Goal: Information Seeking & Learning: Learn about a topic

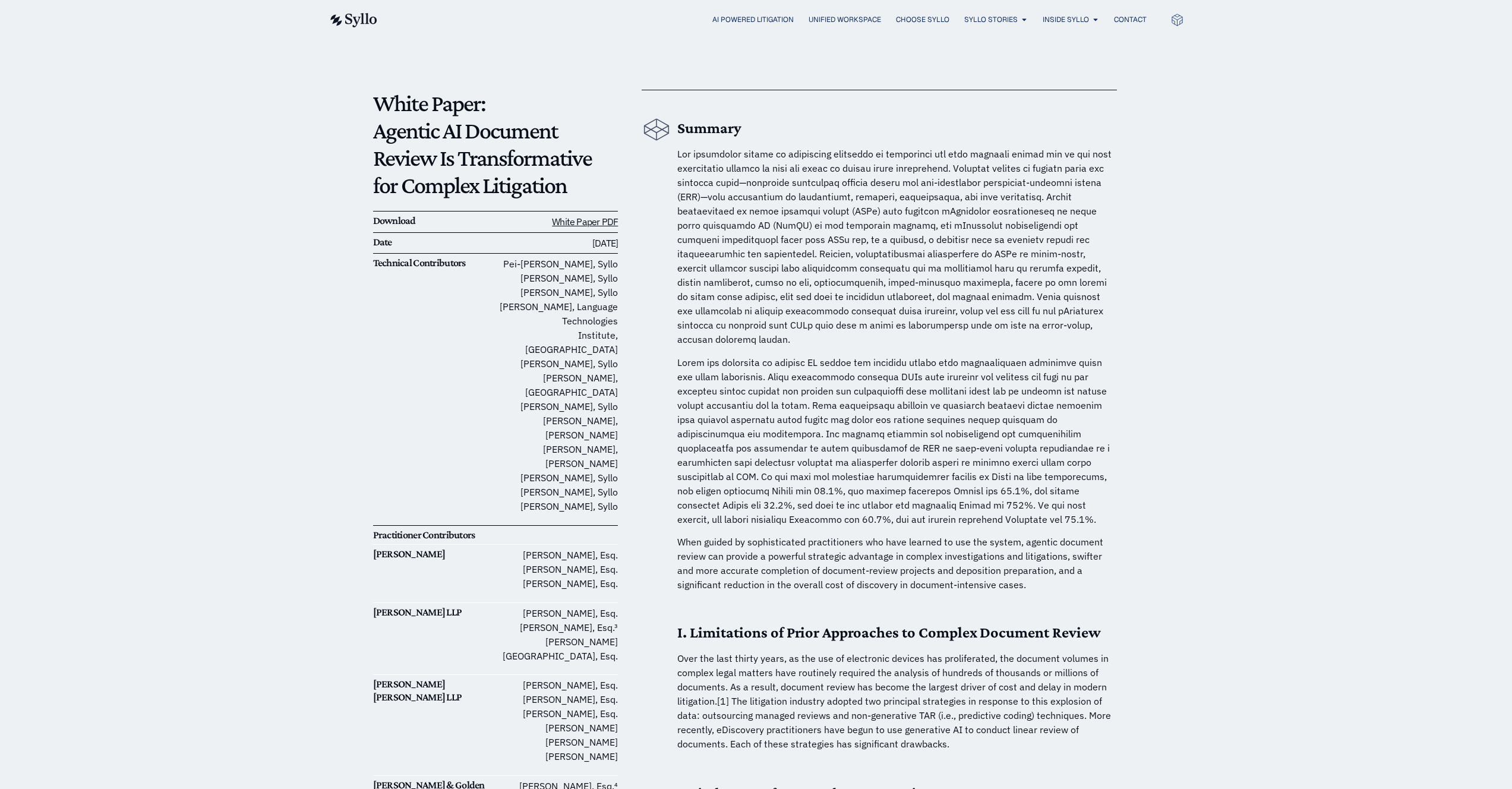
scroll to position [64, 0]
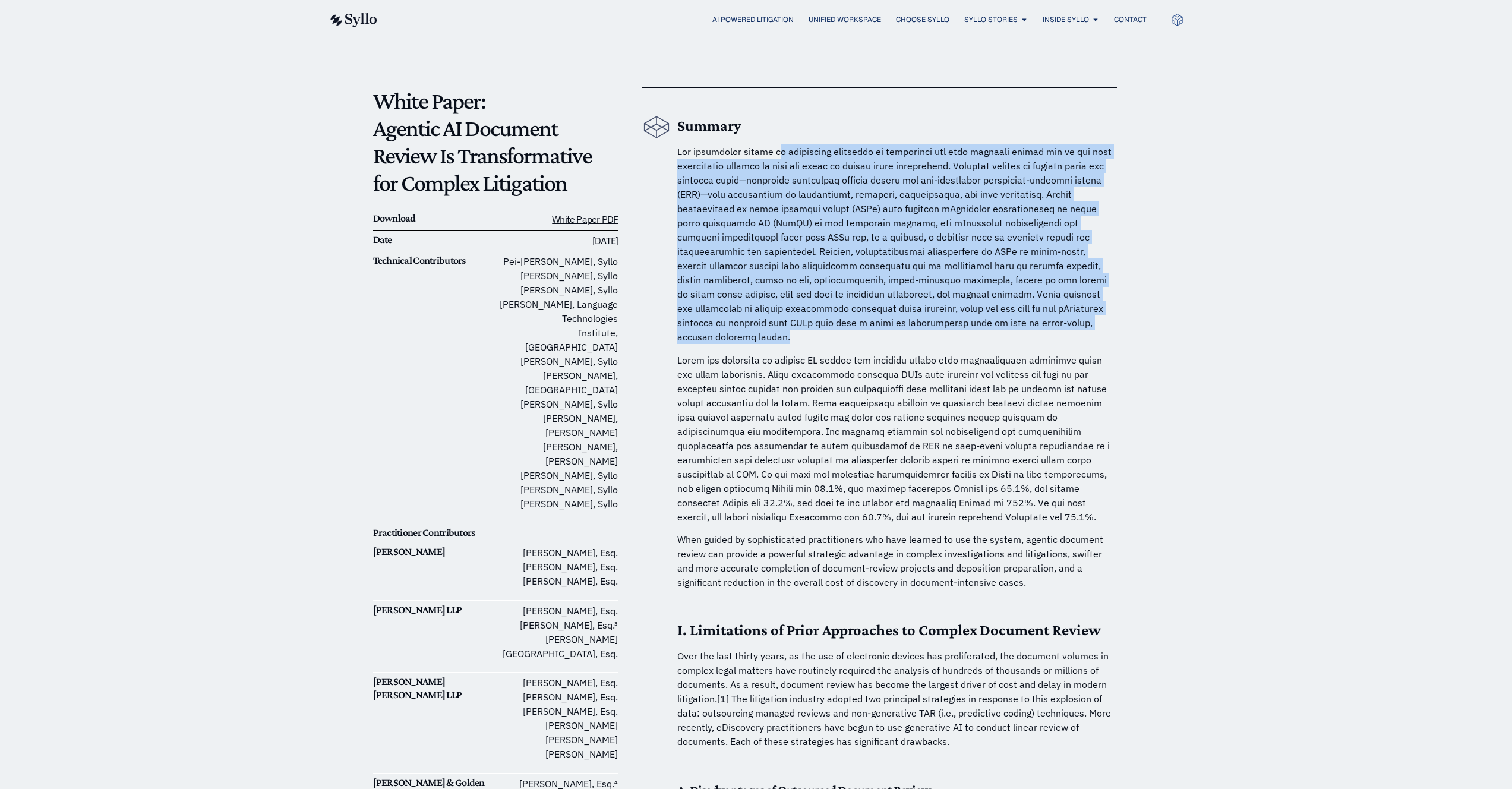
drag, startPoint x: 782, startPoint y: 147, endPoint x: 1140, endPoint y: 323, distance: 398.9
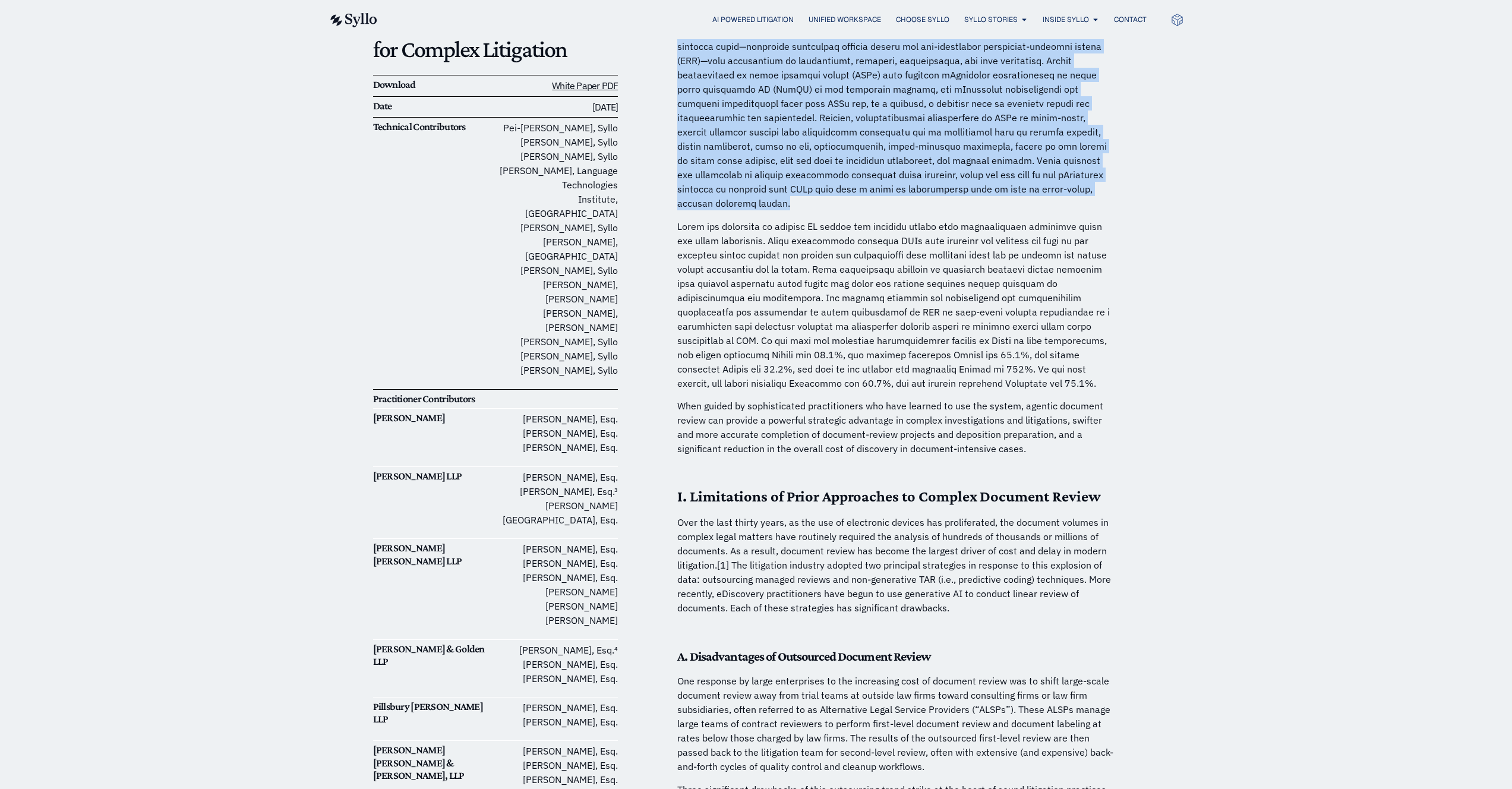
scroll to position [265, 0]
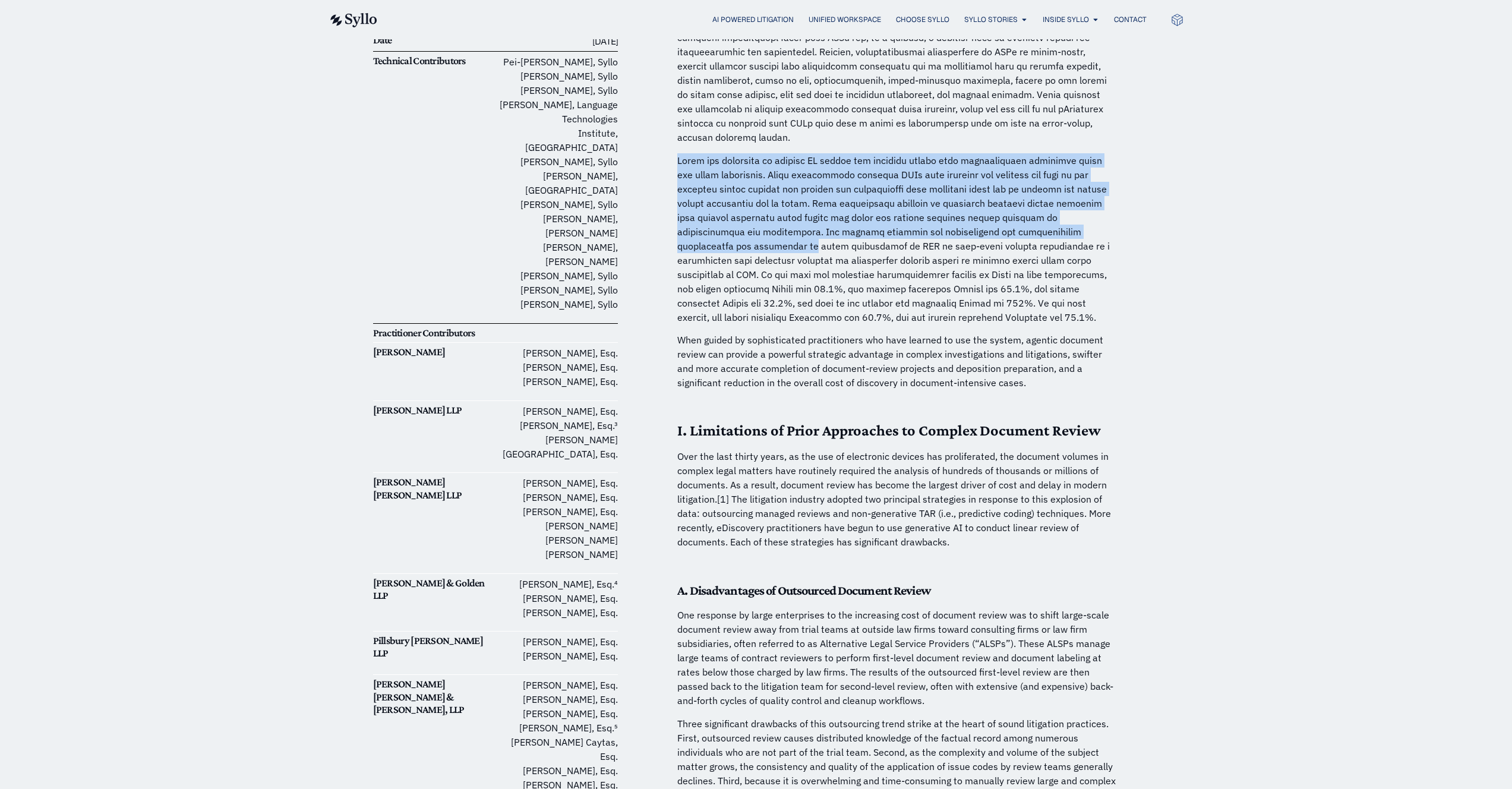
drag, startPoint x: 674, startPoint y: 148, endPoint x: 1098, endPoint y: 221, distance: 430.2
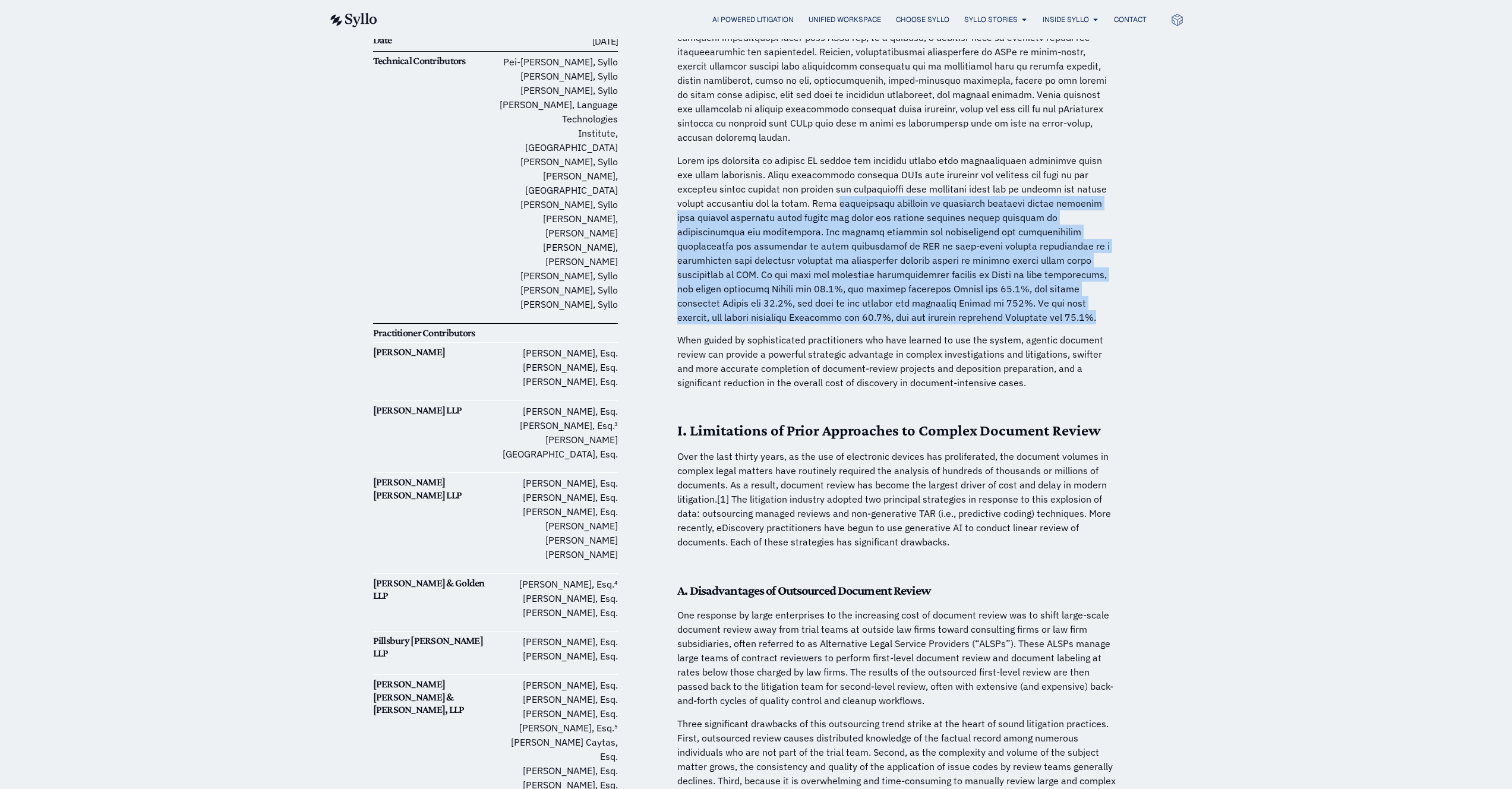
drag, startPoint x: 985, startPoint y: 308, endPoint x: 830, endPoint y: 186, distance: 197.3
click at [830, 186] on p at bounding box center [897, 239] width 440 height 171
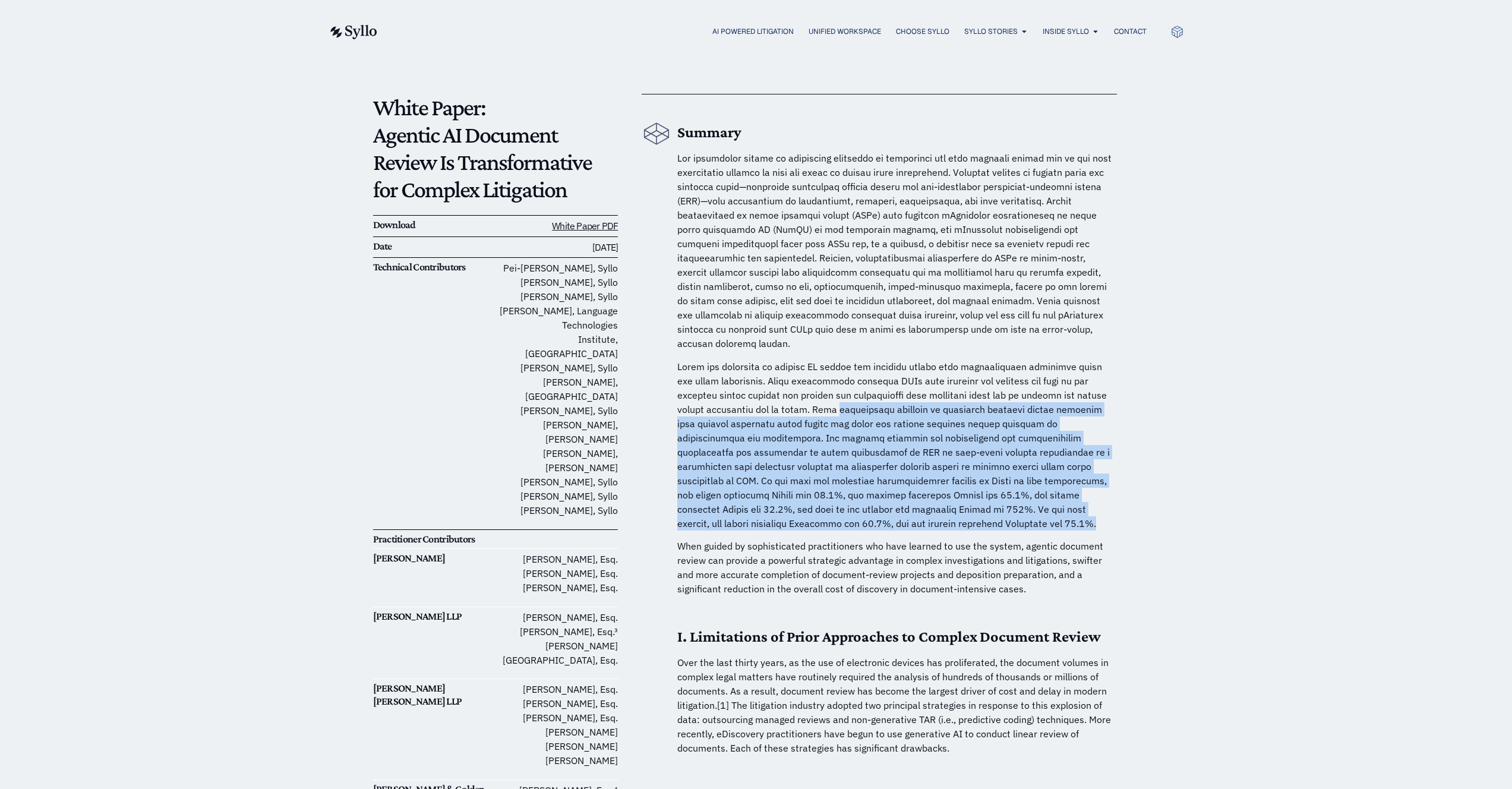
scroll to position [0, 0]
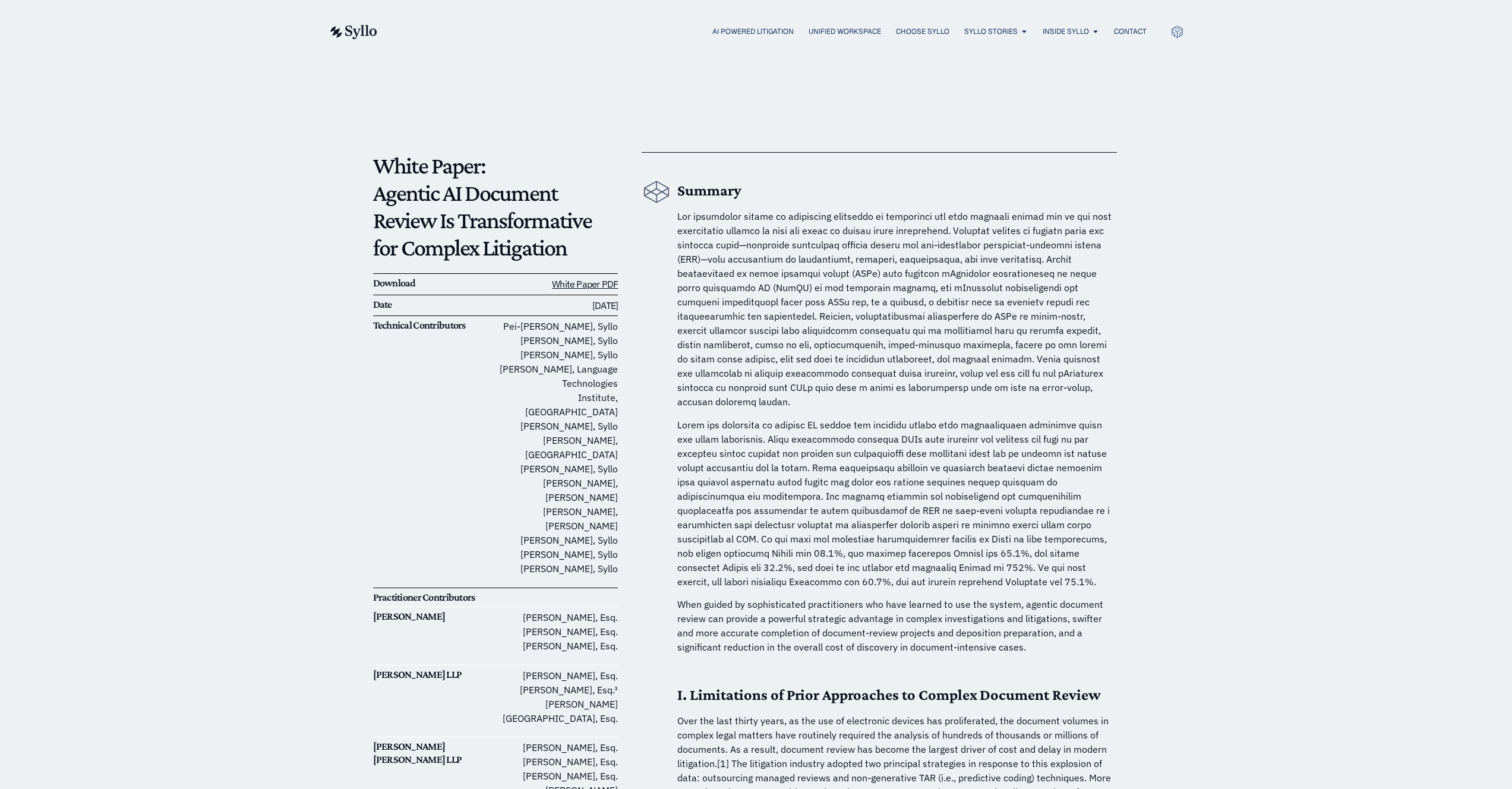
click at [308, 41] on div "AI Powered Litigation Unified Workspace Choose Syllo Syllo Stories Close Syllo …" at bounding box center [756, 31] width 1512 height 63
click at [352, 26] on img at bounding box center [353, 32] width 49 height 14
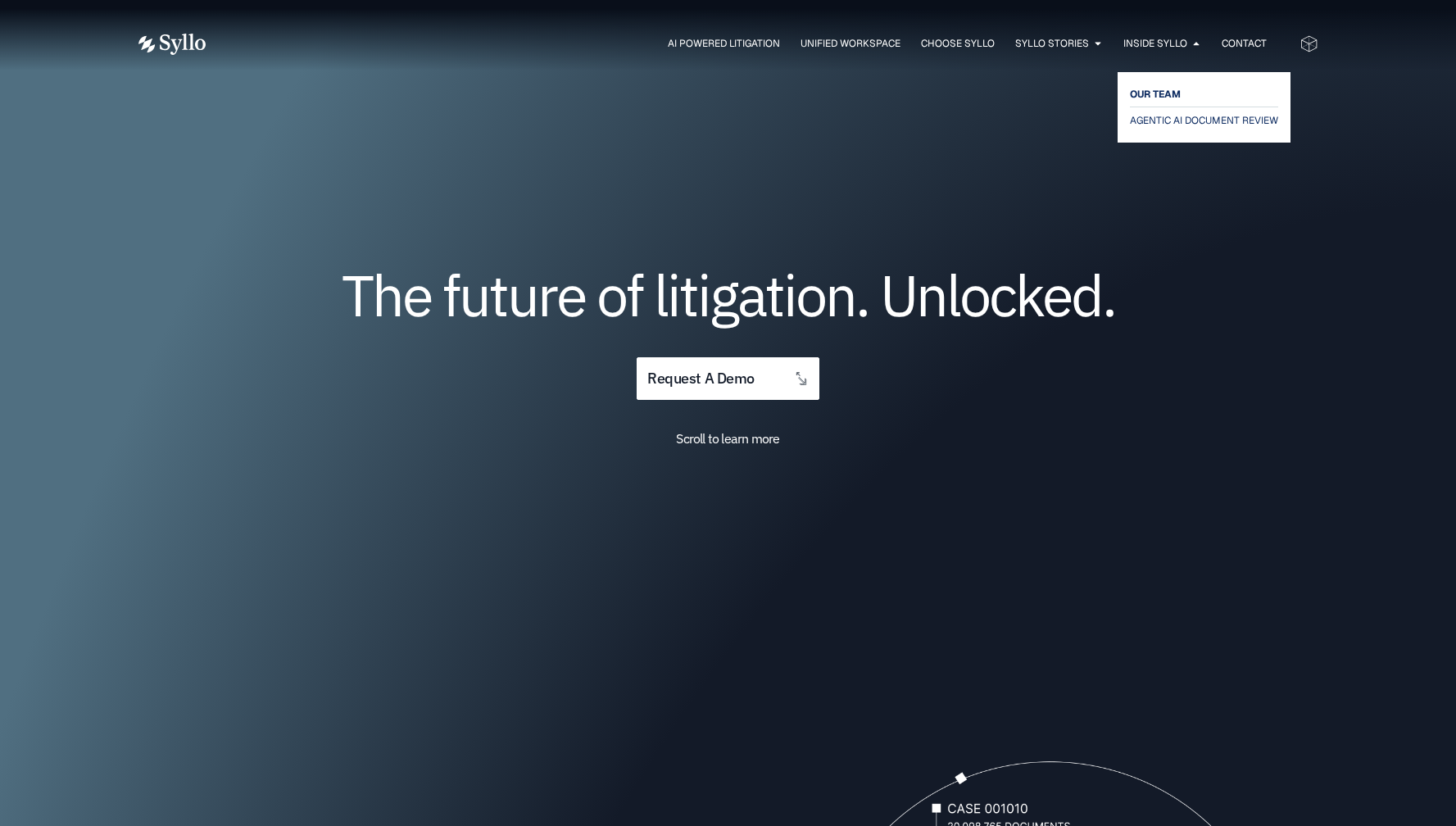
click at [1155, 92] on span "OUR TEAM" at bounding box center [1156, 94] width 51 height 20
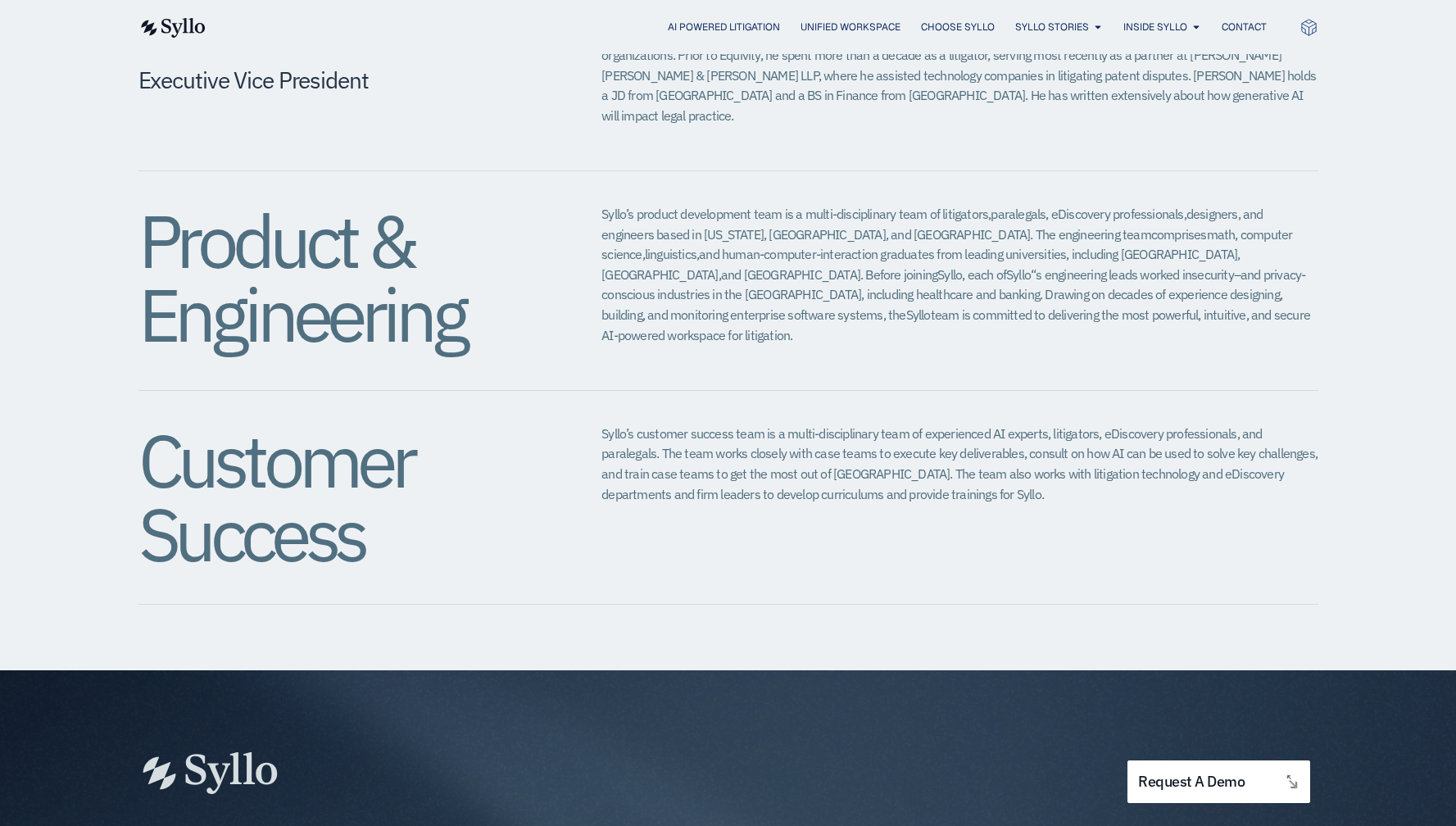
scroll to position [1642, 0]
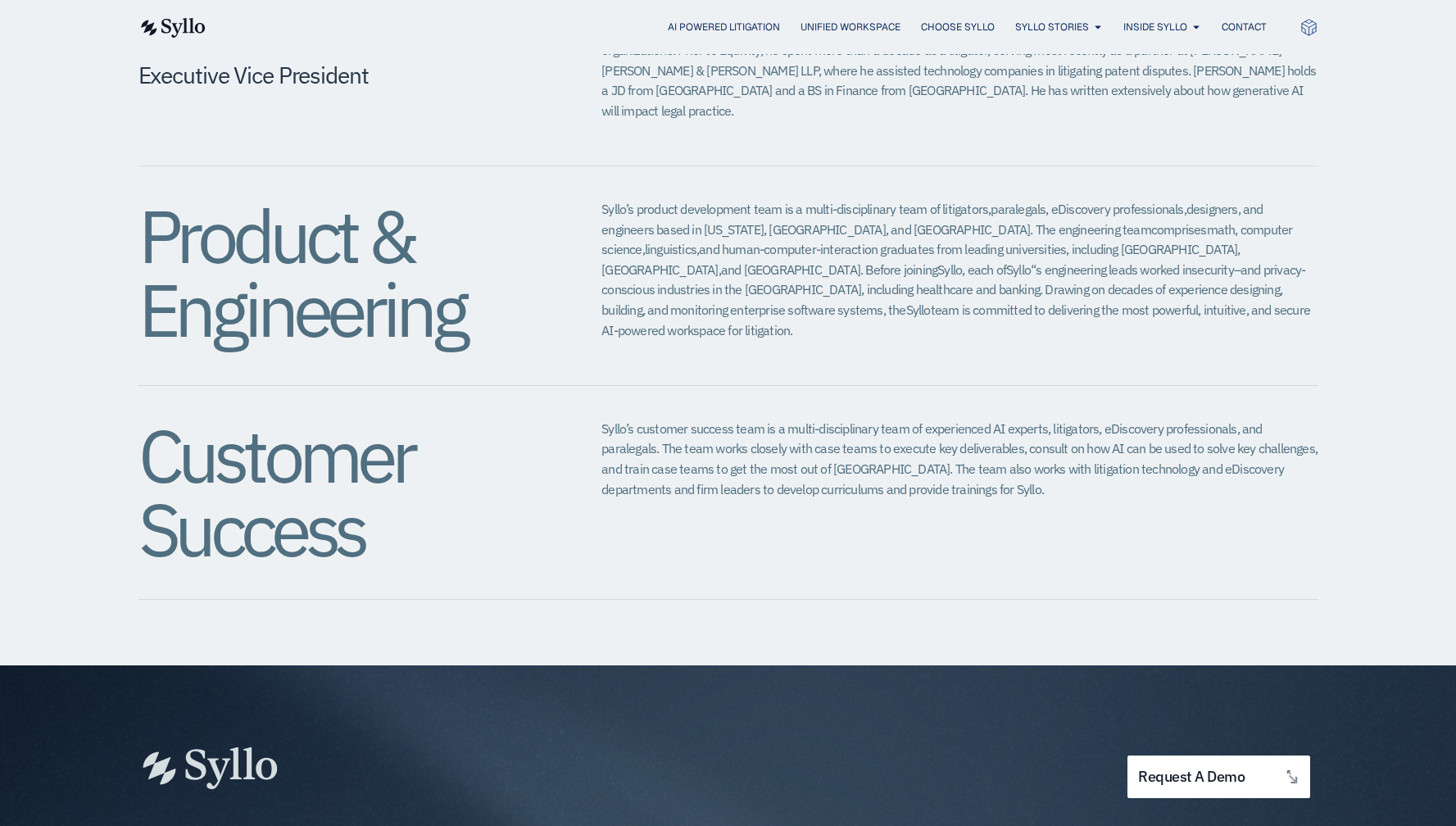
click at [340, 239] on h2 "Product & Engineering" at bounding box center [338, 273] width 399 height 148
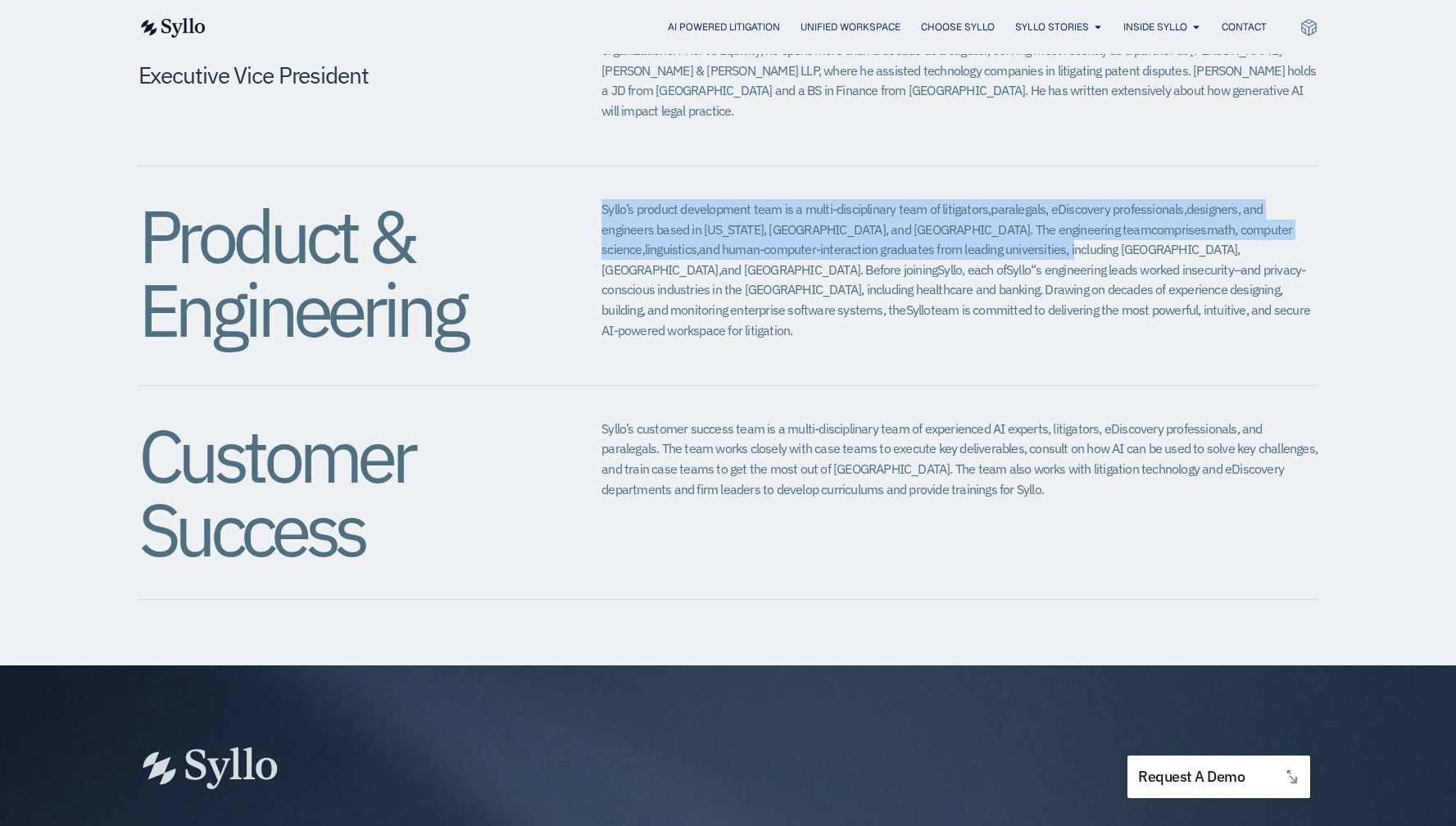
drag, startPoint x: 573, startPoint y: 142, endPoint x: 894, endPoint y: 186, distance: 324.0
click at [910, 185] on div "Product & Engineering Syllo’s product development team is a multi-disciplinary …" at bounding box center [728, 276] width 1180 height 220
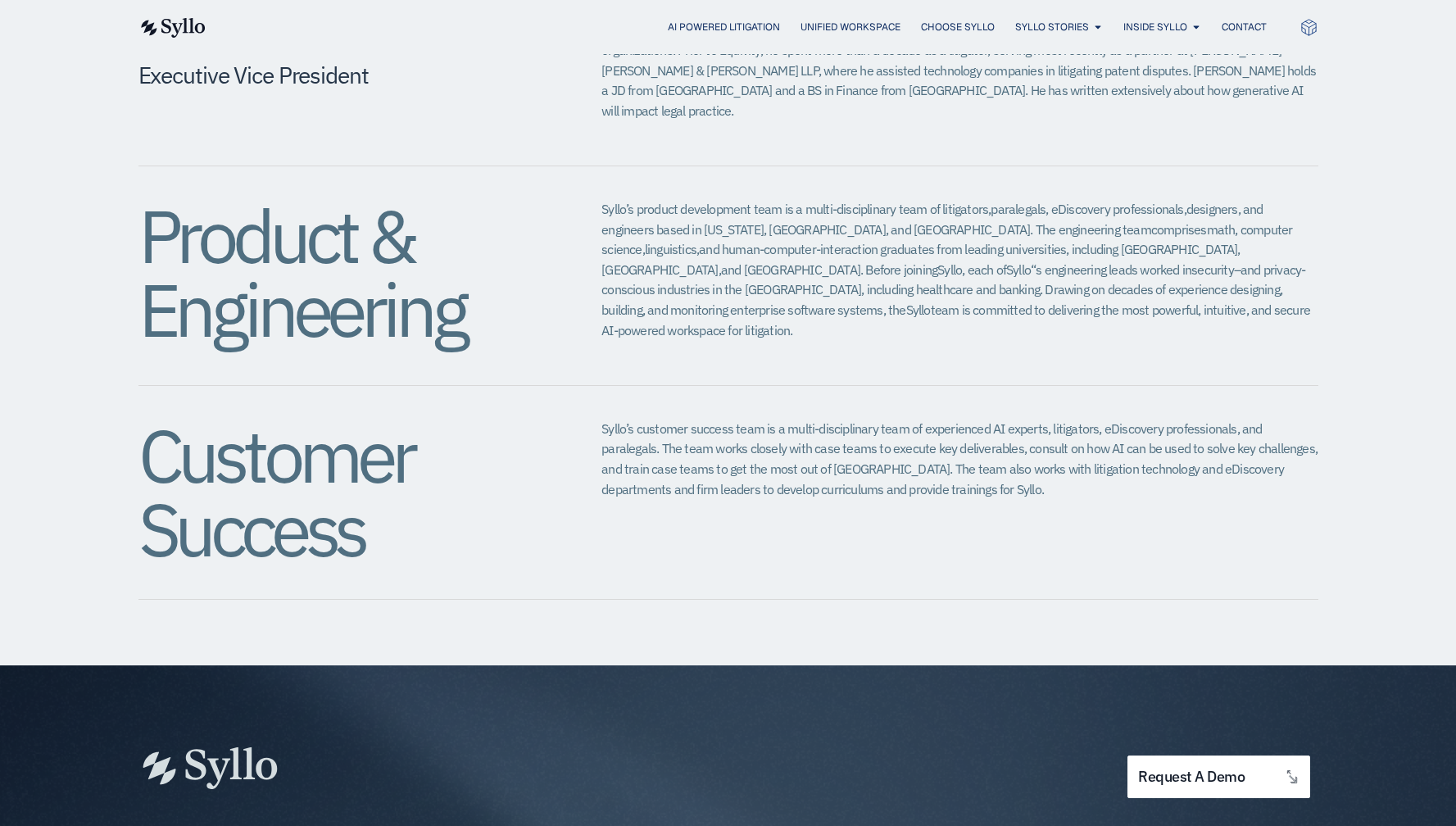
click at [894, 241] on span "and human-computer-interaction graduates from leading universities, including C…" at bounding box center [921, 259] width 638 height 36
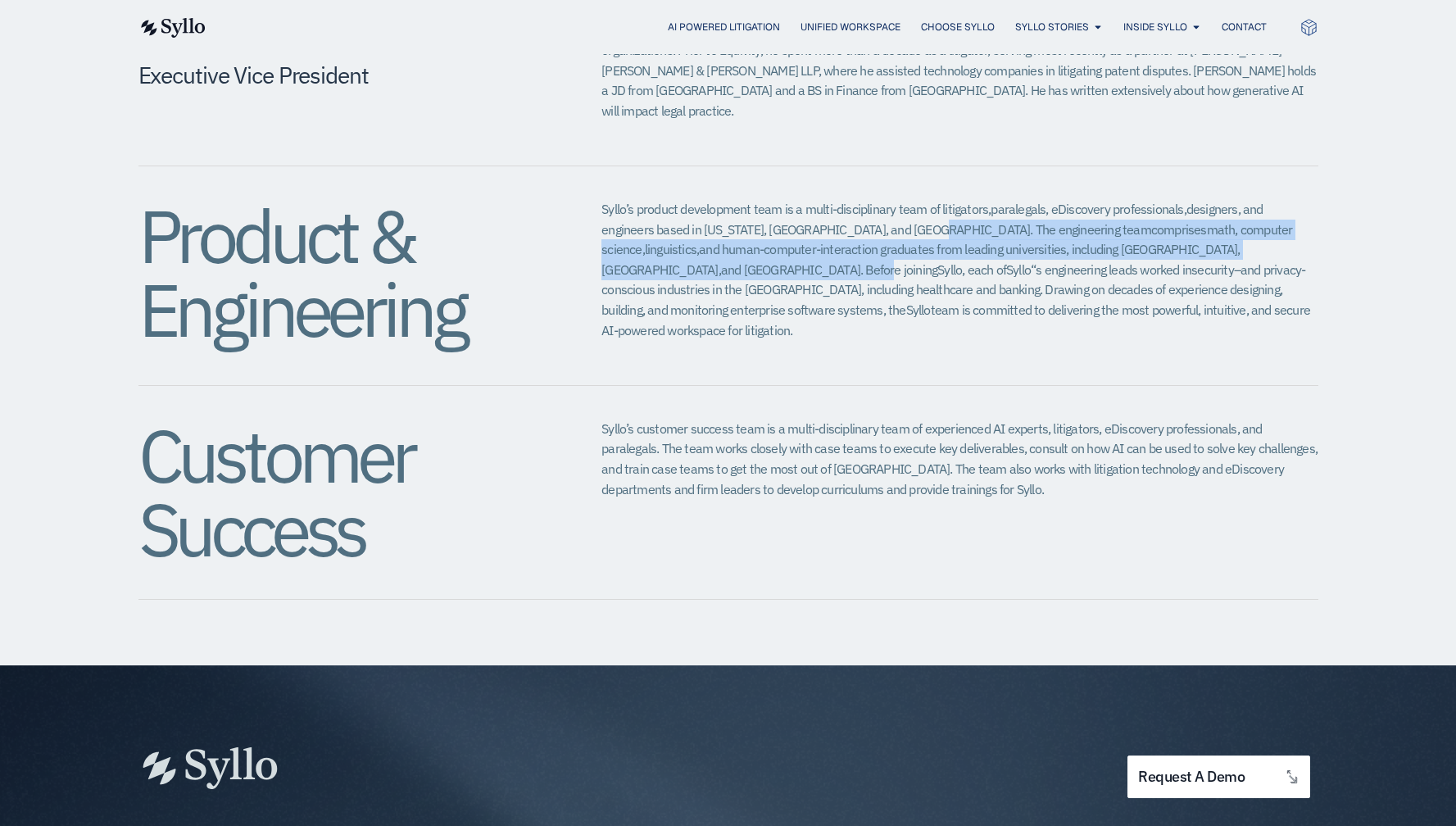
drag, startPoint x: 861, startPoint y: 172, endPoint x: 1275, endPoint y: 195, distance: 414.6
click at [1275, 201] on span "Syllo’s product development team is a multi-disciplinary team of litigators, pa…" at bounding box center [947, 239] width 691 height 77
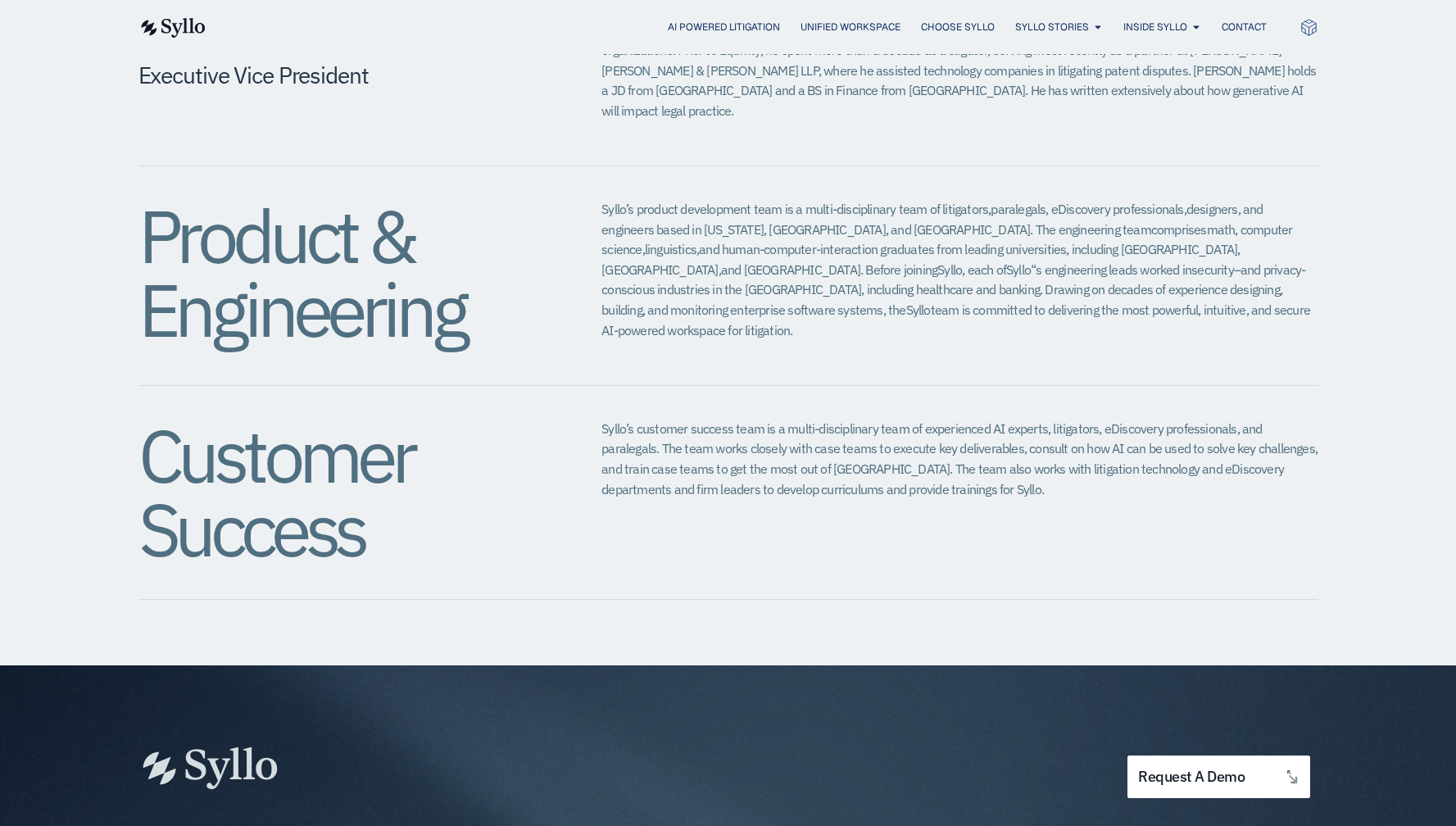
click at [938, 261] on span "and Columbia University. Before joining" at bounding box center [829, 269] width 216 height 17
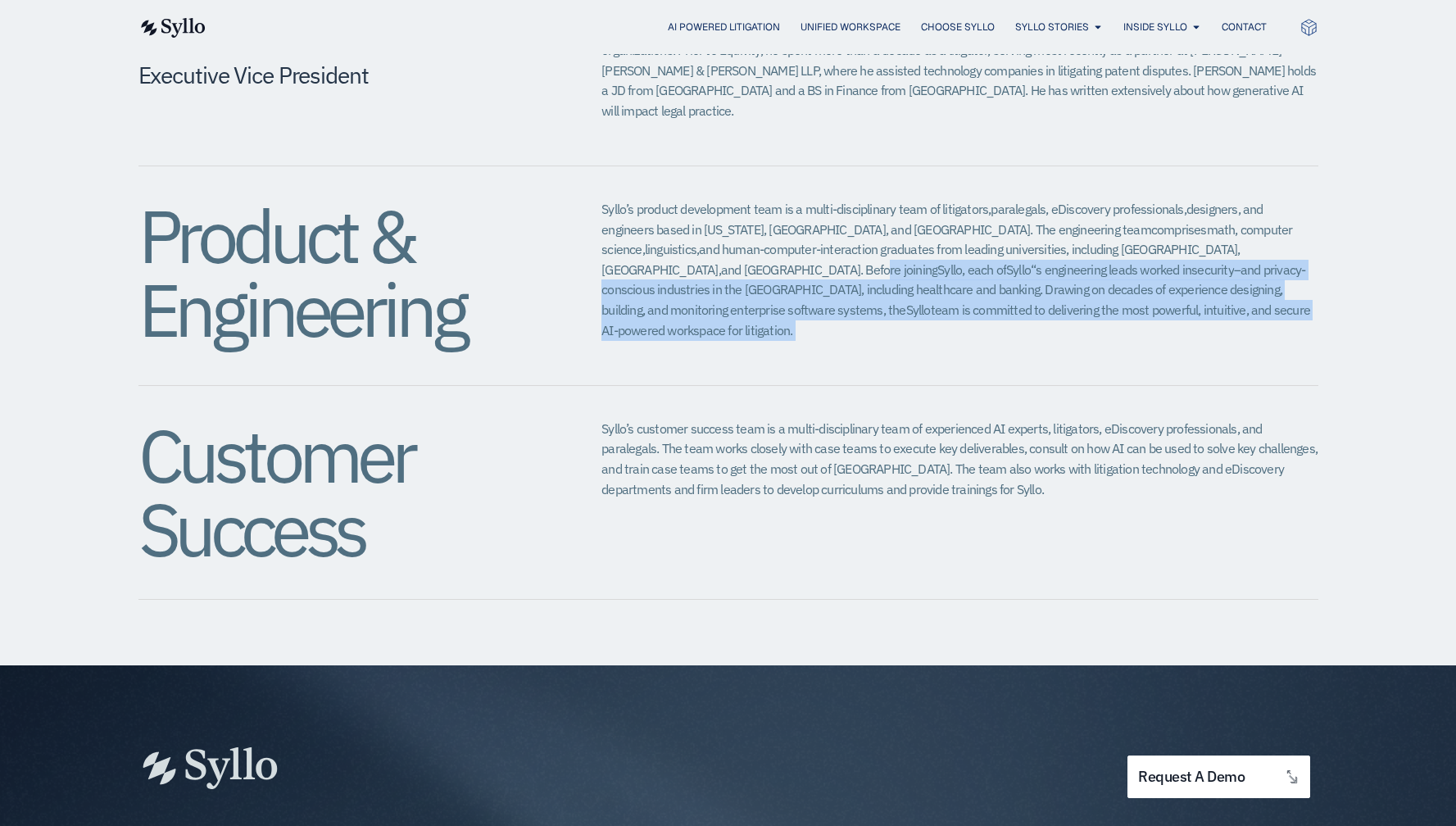
drag, startPoint x: 1271, startPoint y: 182, endPoint x: 1233, endPoint y: 294, distance: 118.3
click at [1274, 257] on p "Syllo’s product development team is a multi-disciplinary team of litigators, pa…" at bounding box center [959, 269] width 716 height 141
drag, startPoint x: 1233, startPoint y: 294, endPoint x: 1231, endPoint y: 283, distance: 11.2
click at [1233, 294] on div "Product & Engineering Syllo’s product development team is a multi-disciplinary …" at bounding box center [728, 276] width 1180 height 220
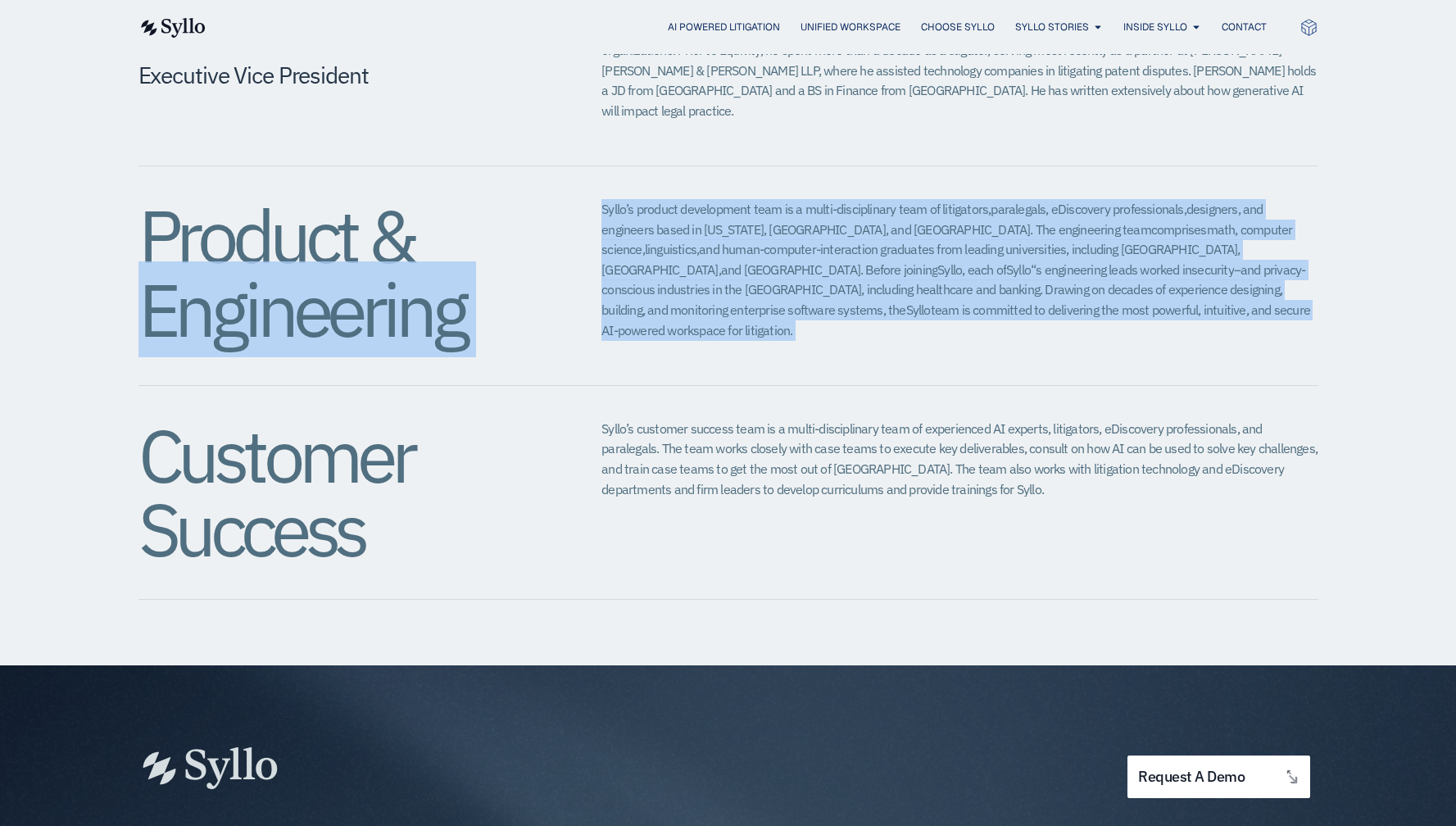
drag, startPoint x: 1213, startPoint y: 275, endPoint x: 537, endPoint y: 148, distance: 687.8
click at [537, 167] on div "Product & Engineering Syllo’s product development team is a multi-disciplinary …" at bounding box center [728, 276] width 1180 height 220
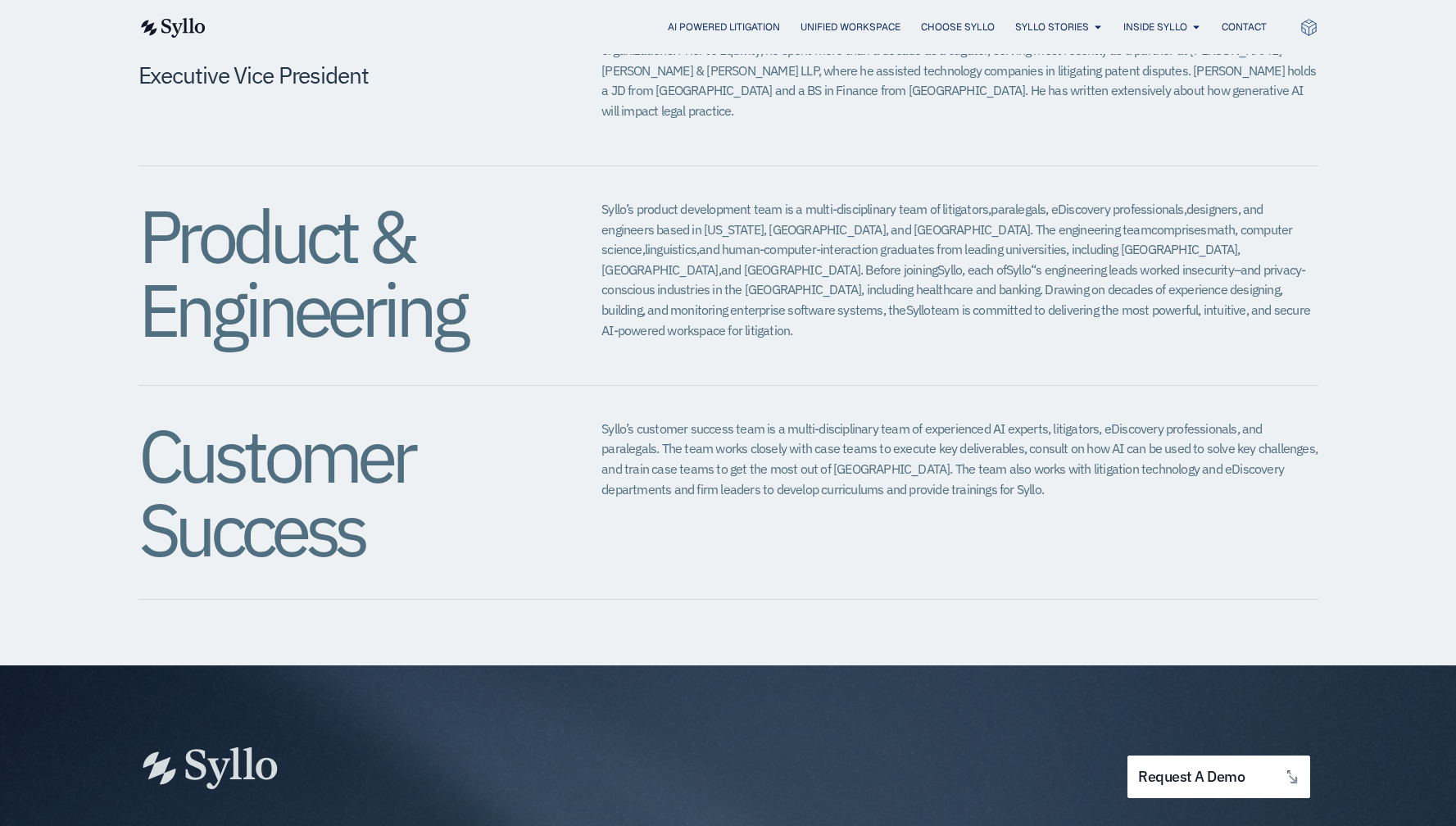
click at [591, 167] on div "Product & Engineering Syllo’s product development team is a multi-disciplinary …" at bounding box center [728, 276] width 1180 height 220
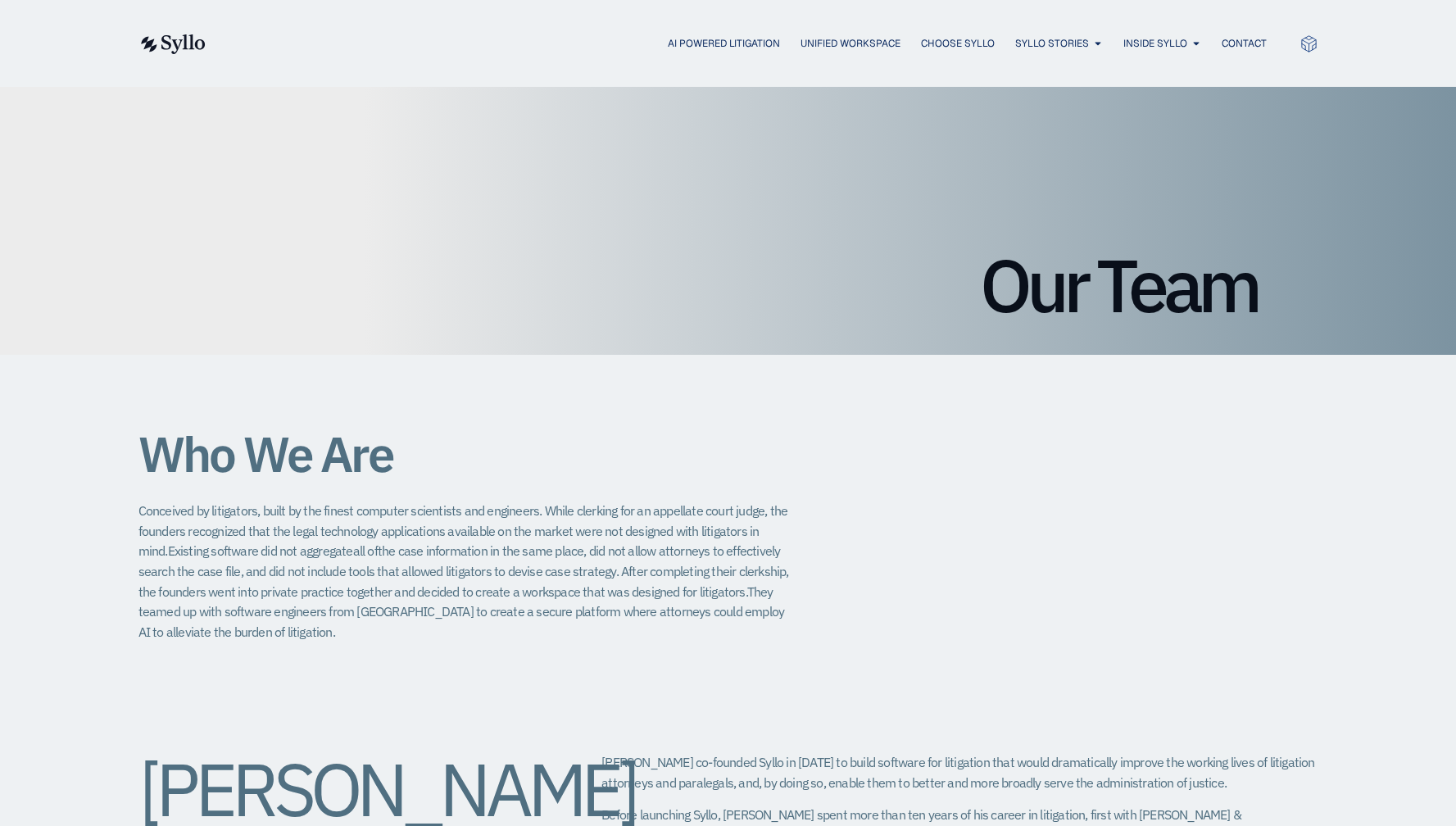
scroll to position [4, 0]
click at [1159, 111] on span "AGENTIC AI DOCUMENT REVIEW" at bounding box center [1208, 120] width 156 height 20
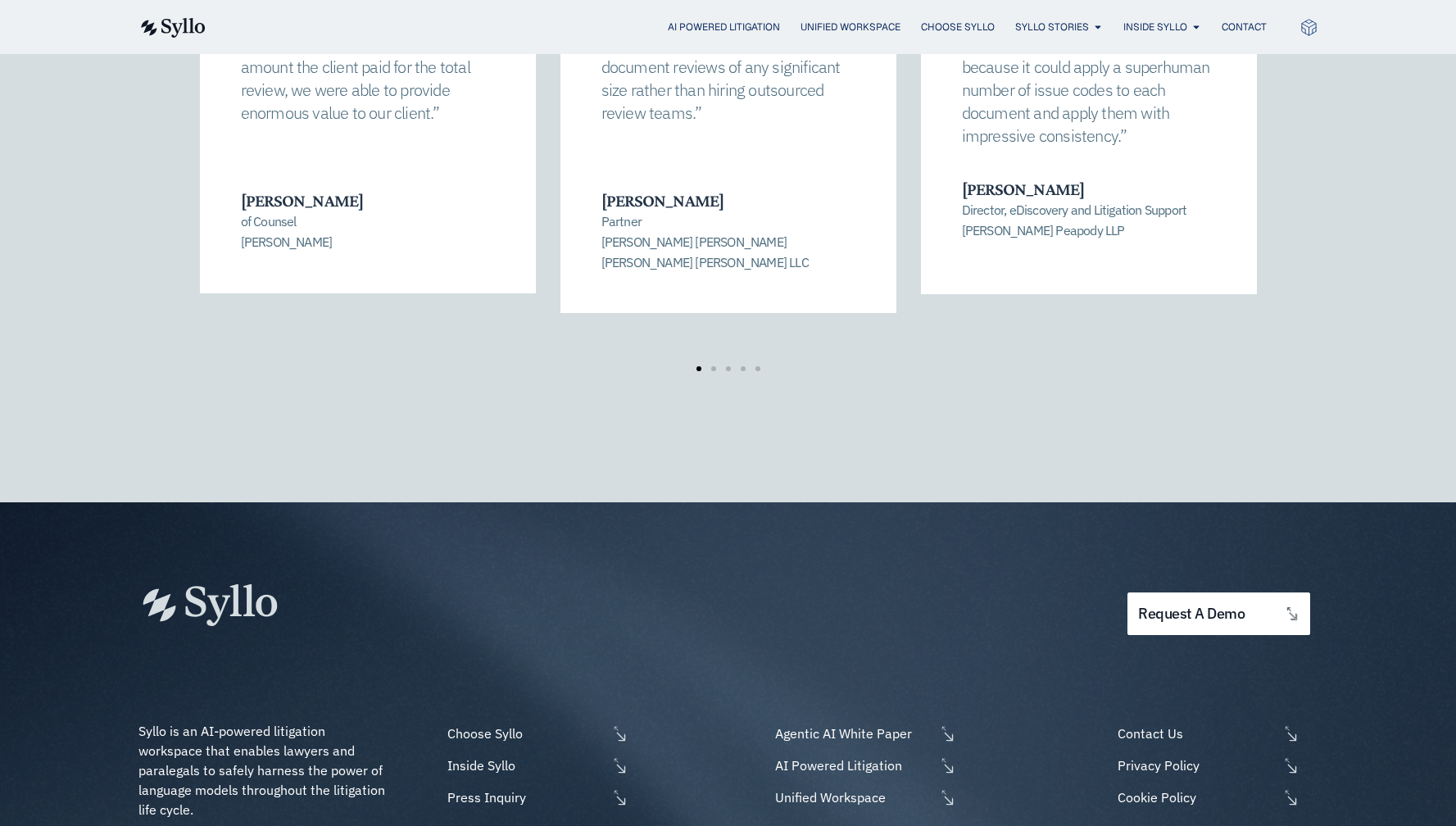
scroll to position [2804, 0]
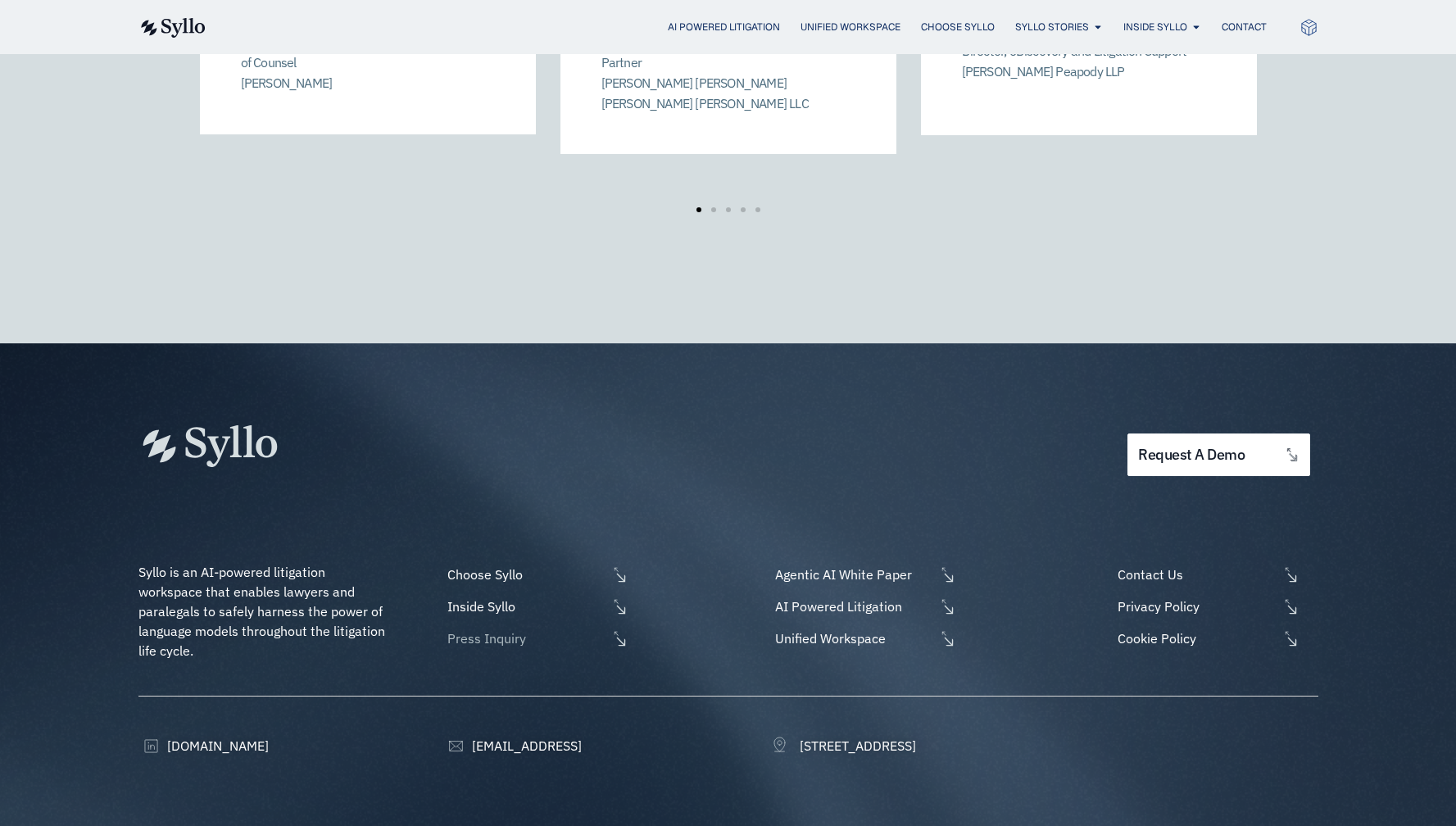
click at [495, 629] on span "Press Inquiry" at bounding box center [525, 638] width 164 height 20
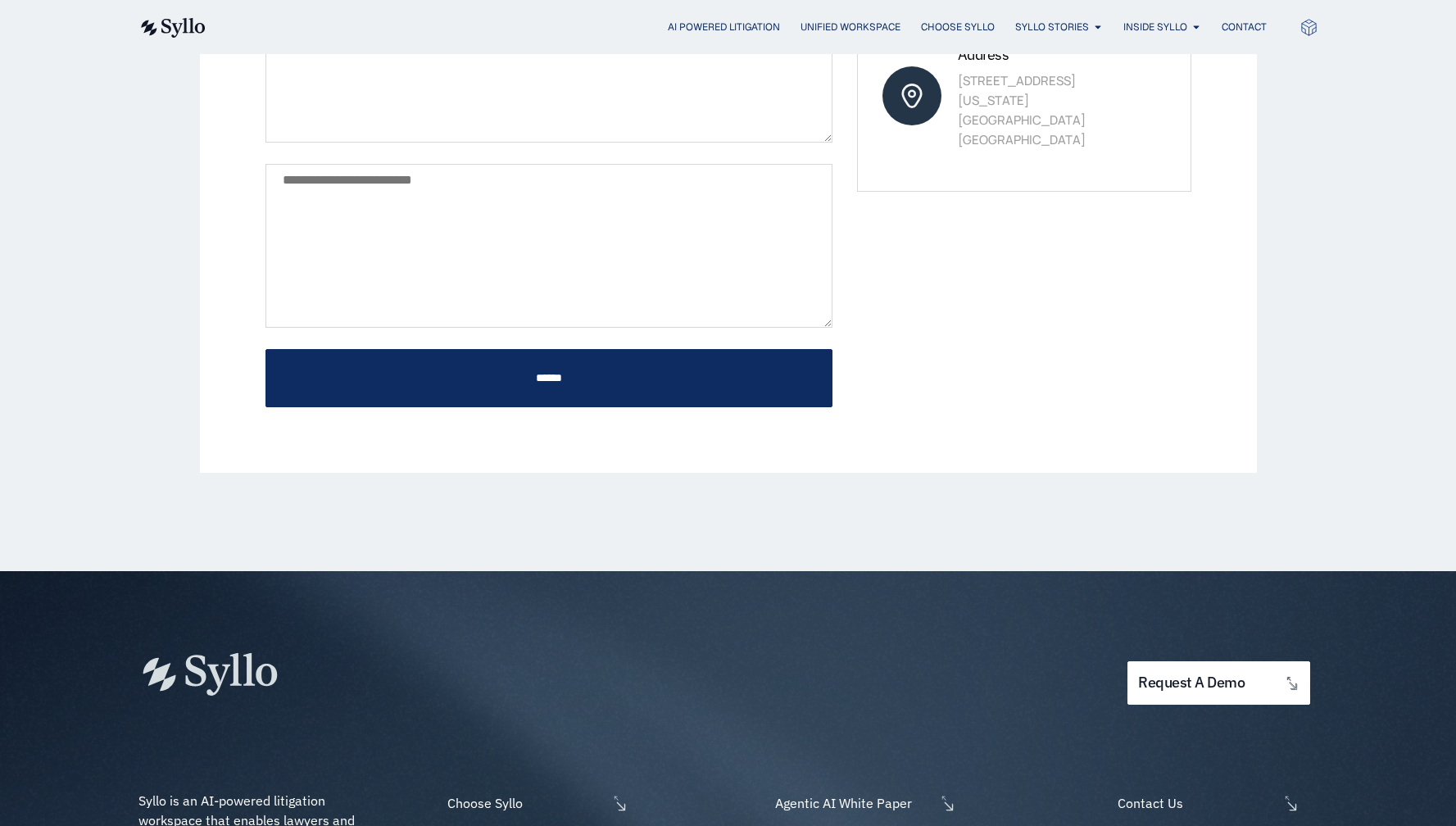
scroll to position [874, 0]
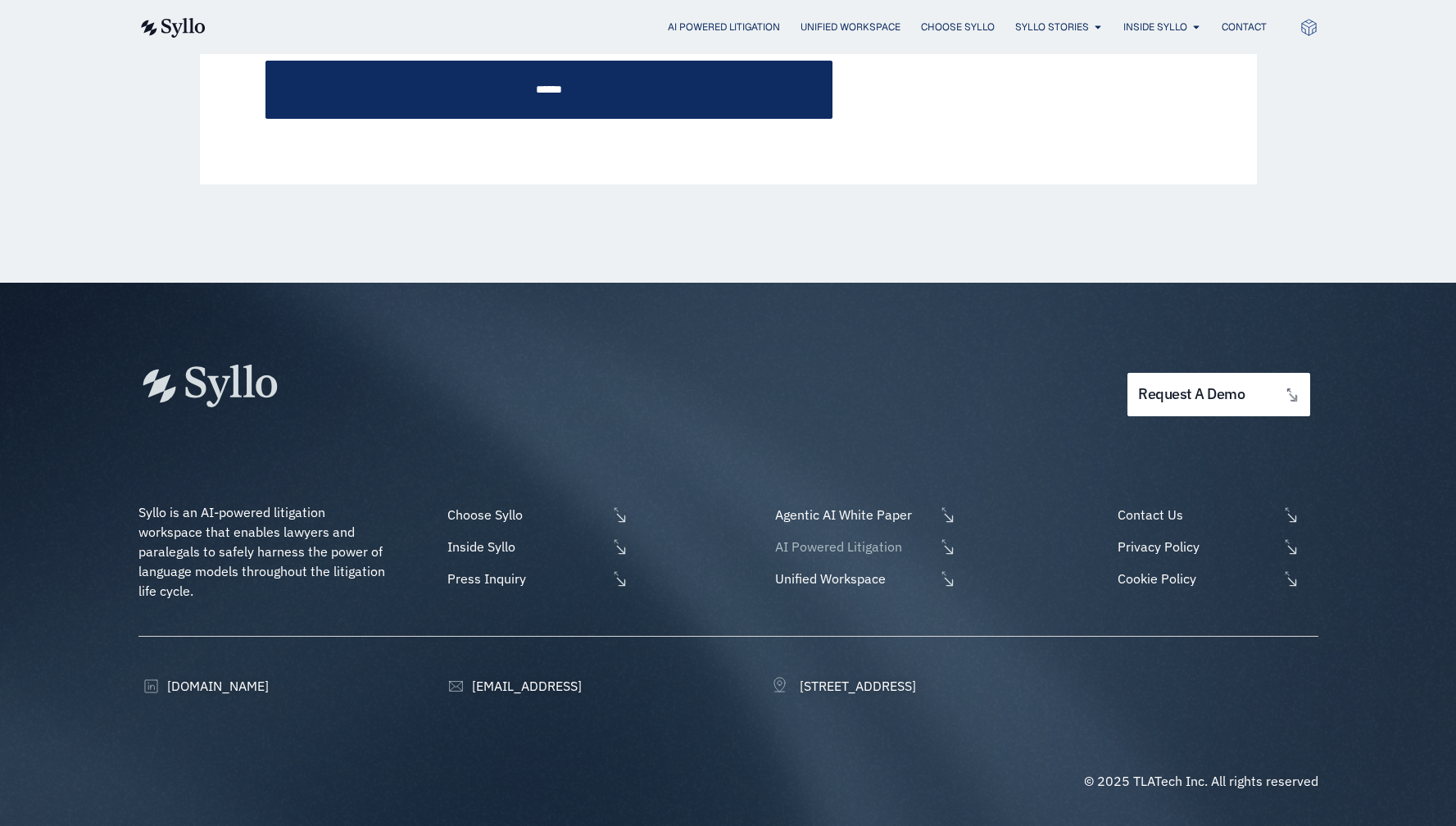
click at [849, 555] on span "AI Powered Litigation" at bounding box center [852, 546] width 164 height 20
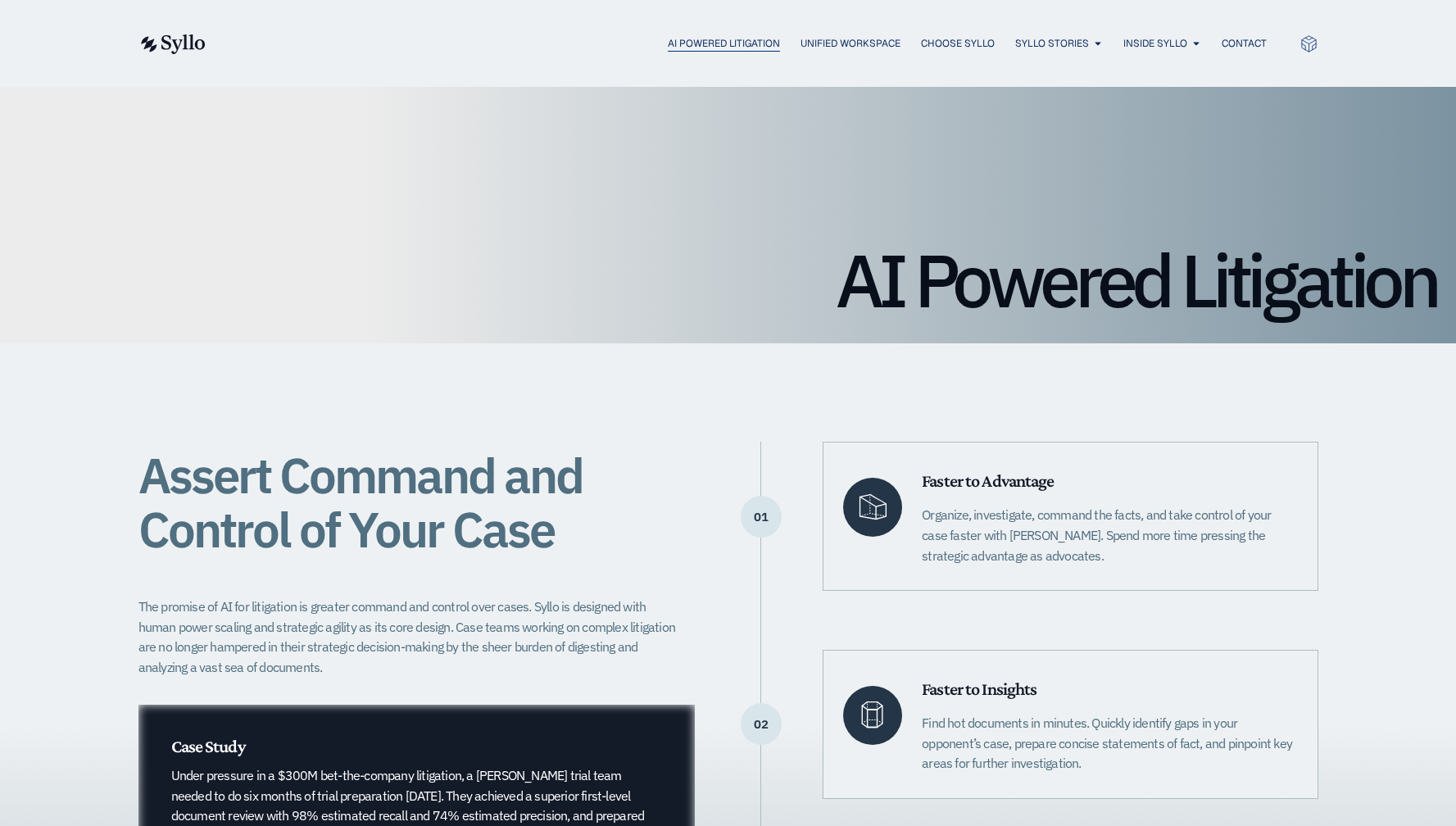
click at [690, 40] on span "AI Powered Litigation" at bounding box center [724, 44] width 112 height 15
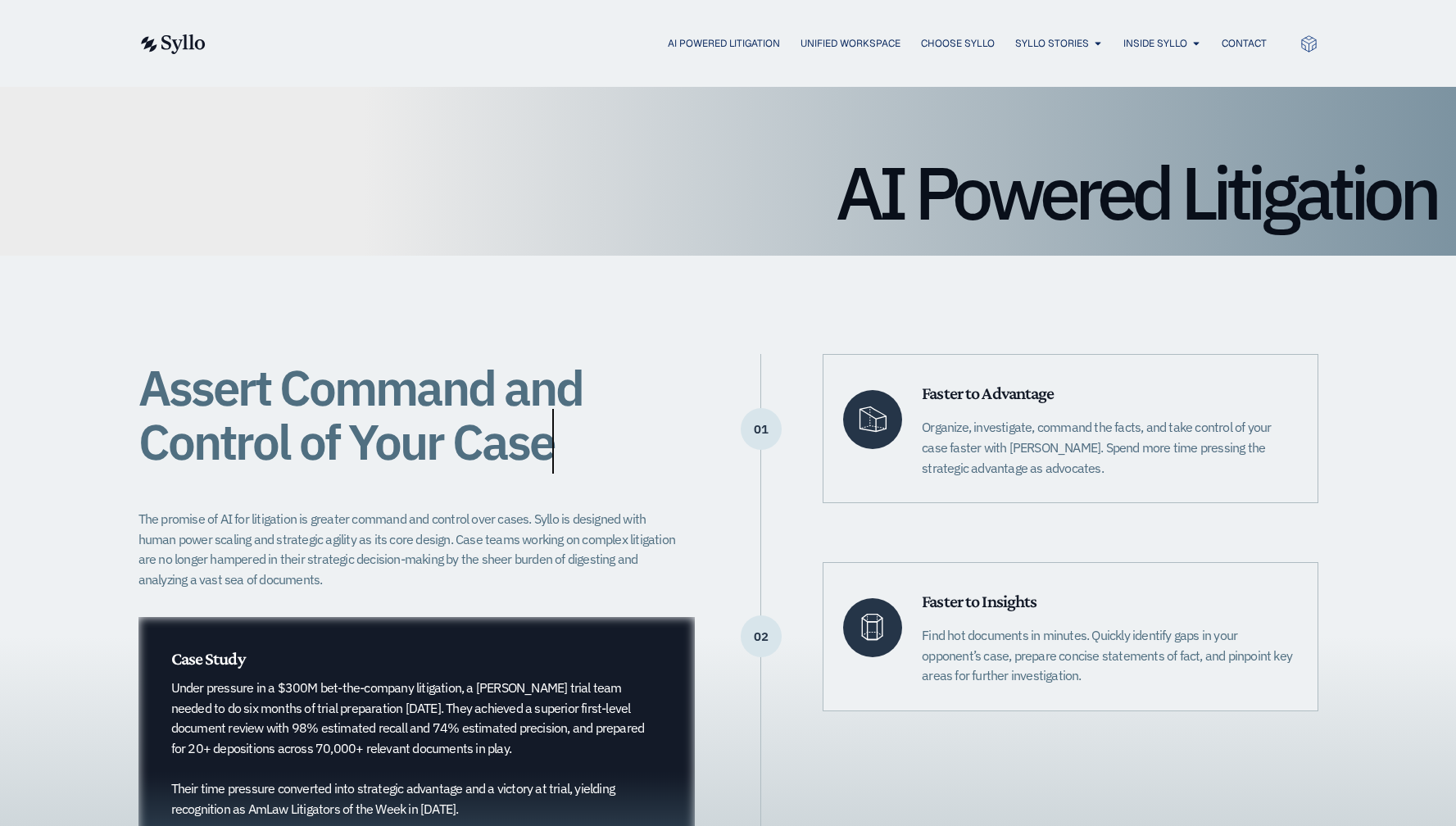
scroll to position [502, 0]
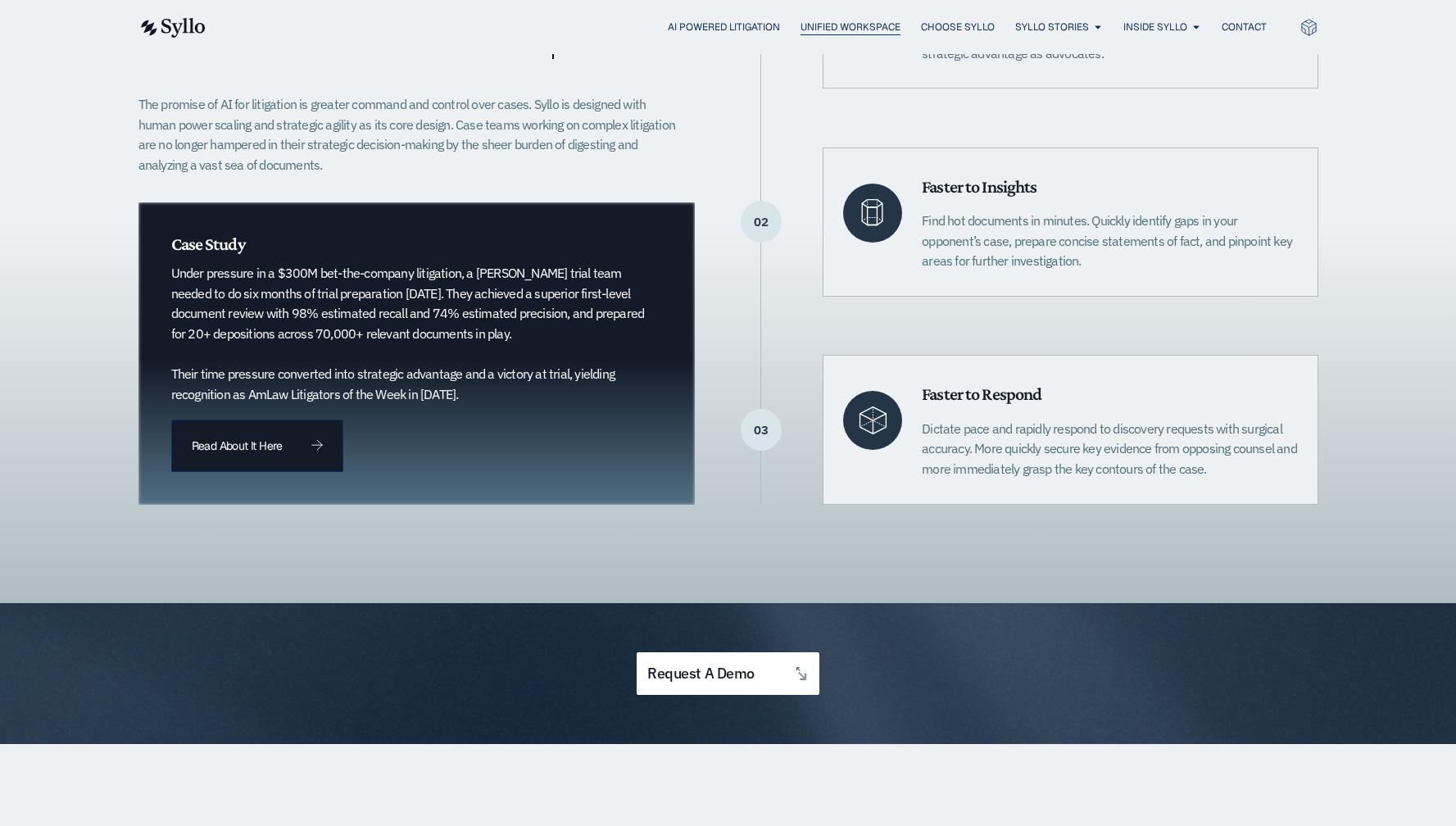
click at [862, 25] on span "Unified Workspace" at bounding box center [851, 27] width 100 height 15
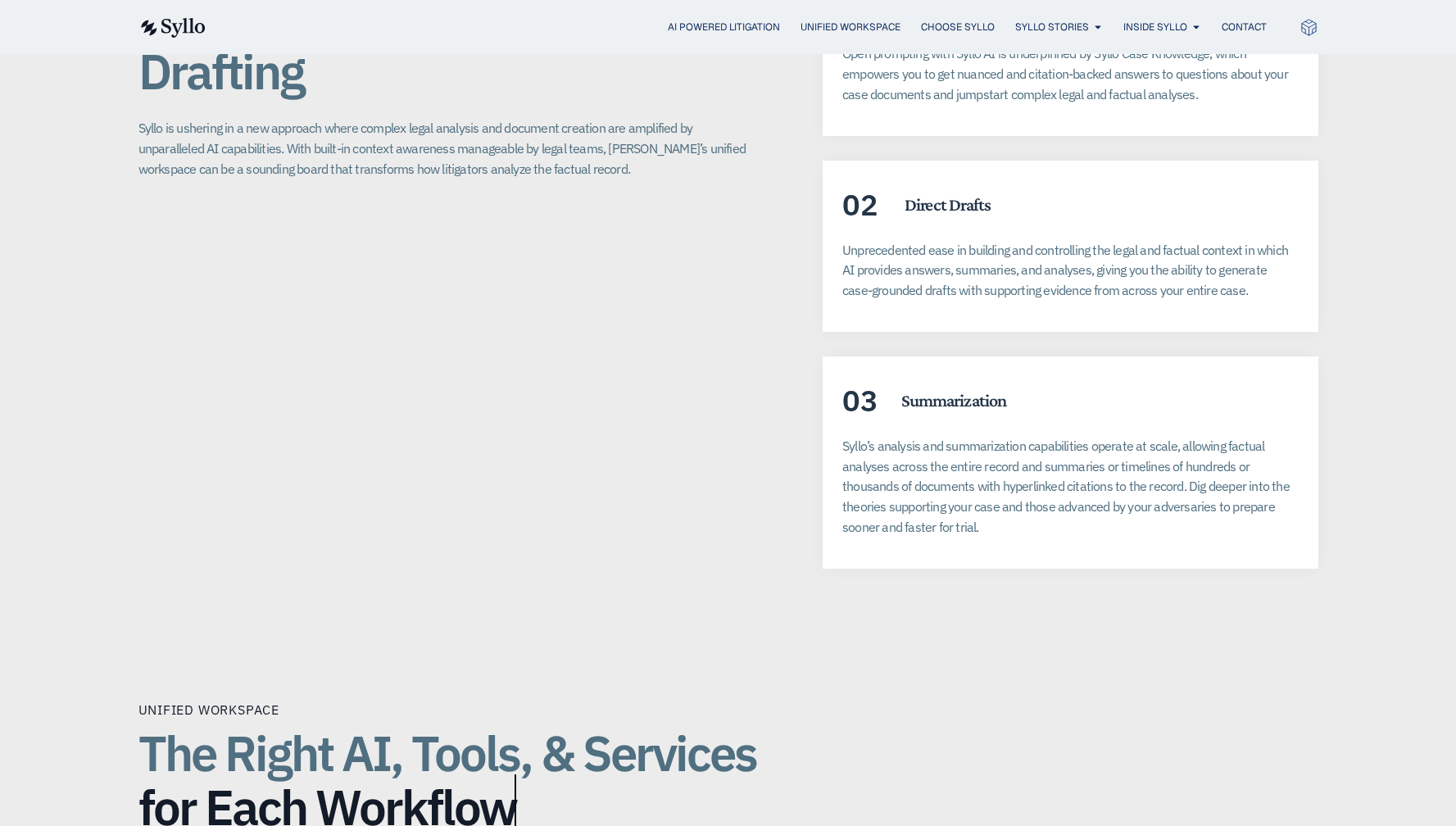
scroll to position [2929, 0]
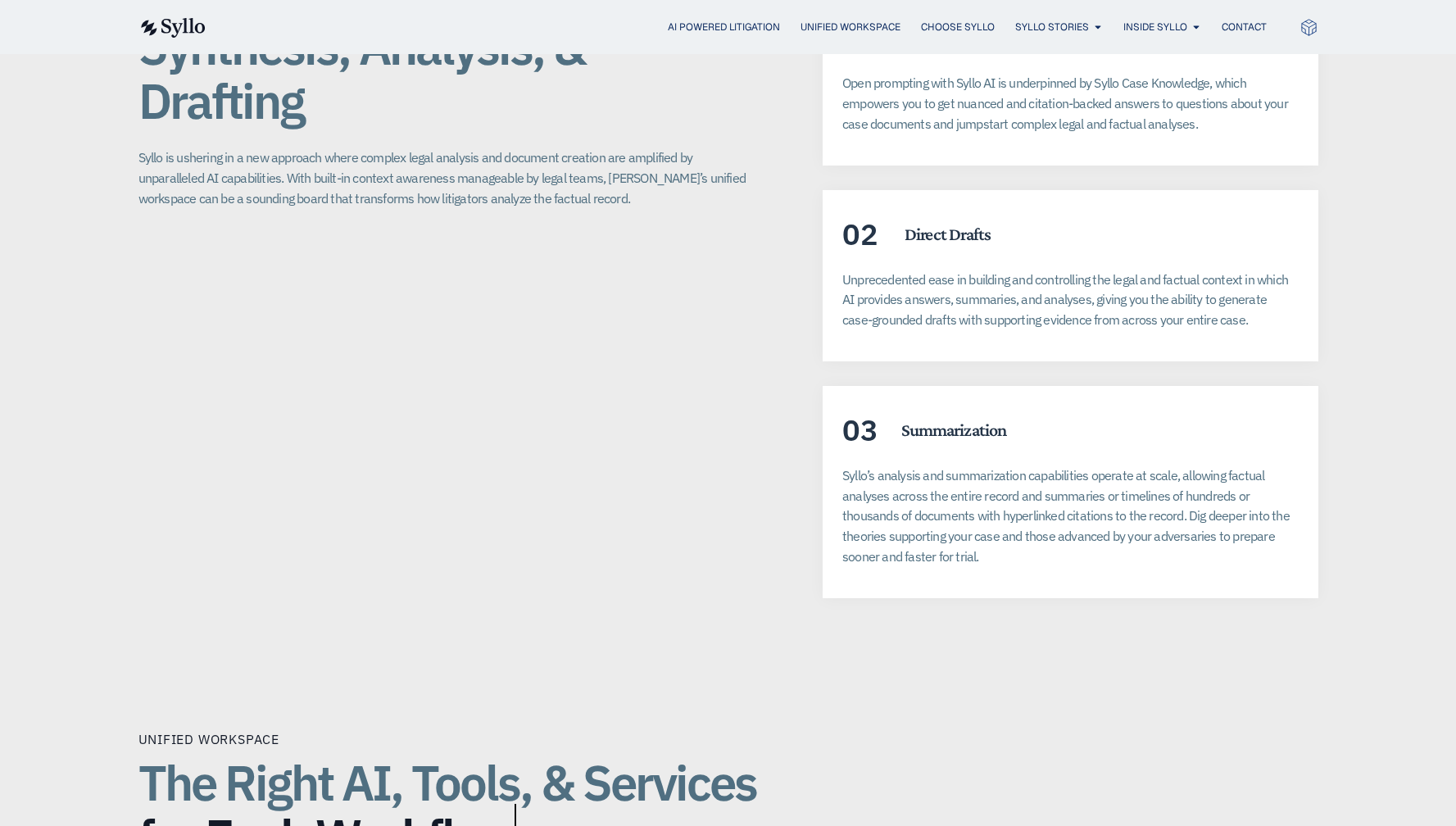
click at [964, 39] on div "AI Powered Litigation Unified Workspace Choose Syllo Syllo Stories Close Syllo …" at bounding box center [728, 27] width 1180 height 54
click at [968, 25] on span "Choose Syllo" at bounding box center [957, 27] width 74 height 15
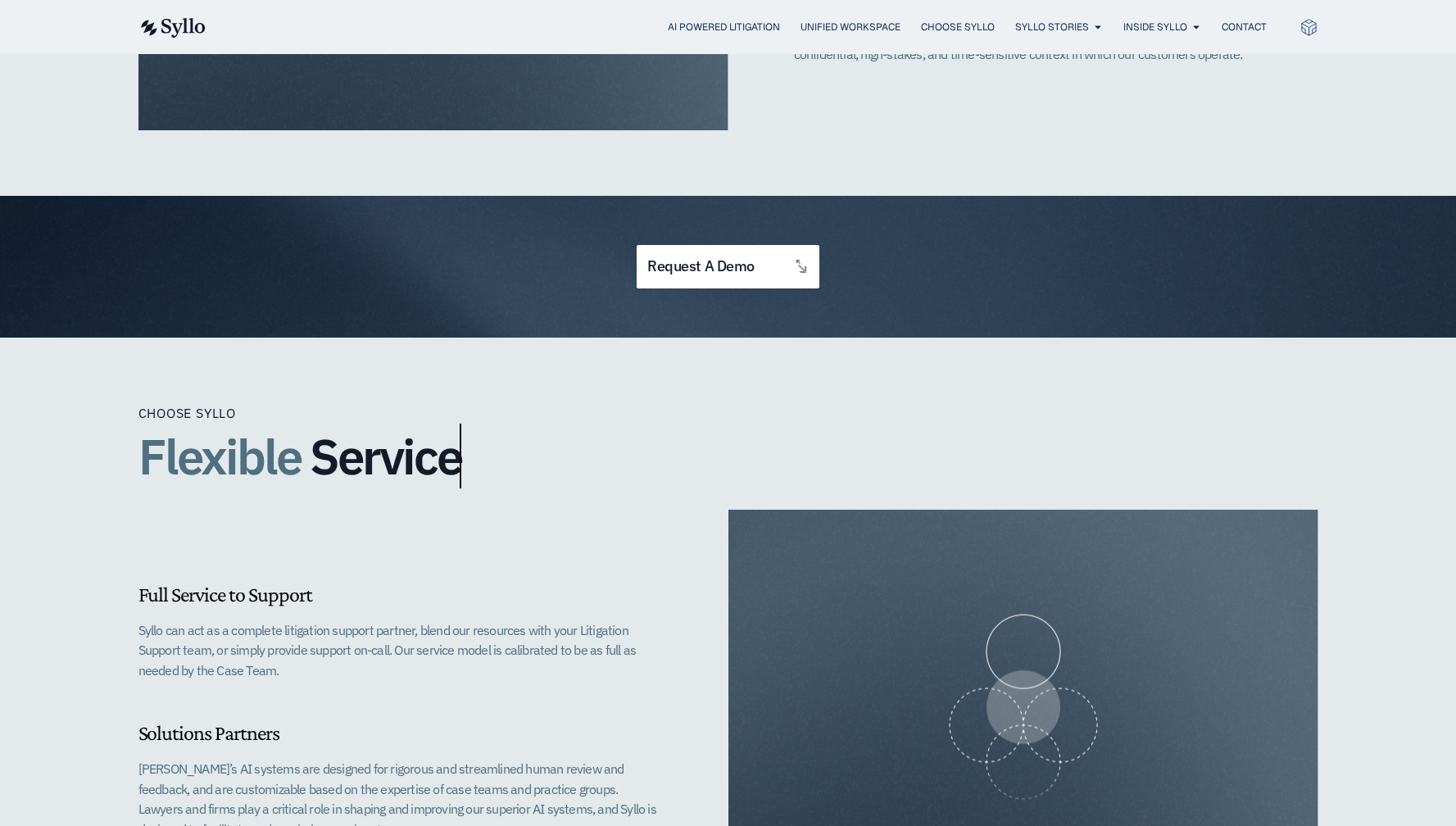
scroll to position [2670, 0]
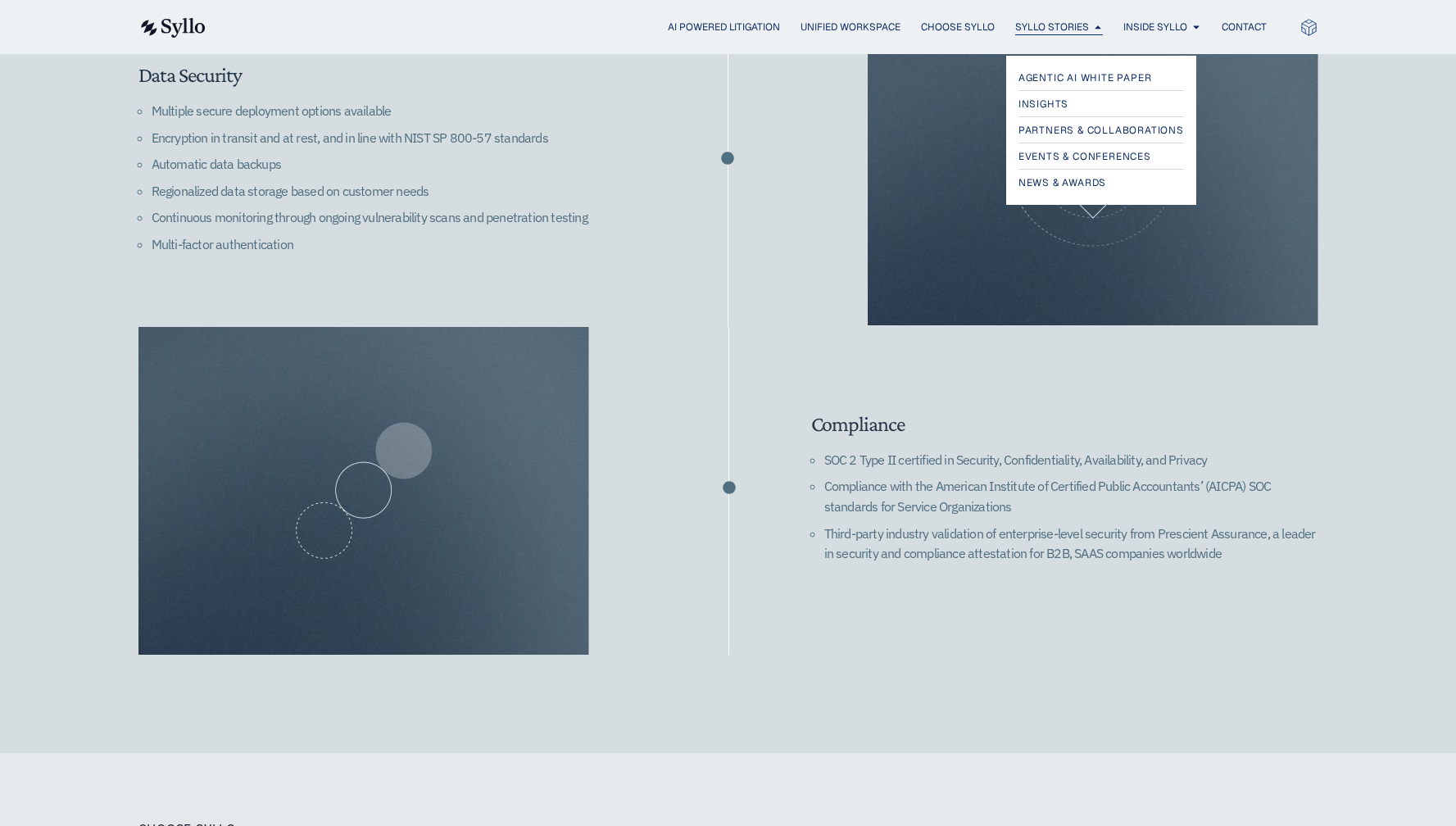
click at [1040, 29] on span "Syllo Stories" at bounding box center [1052, 27] width 74 height 15
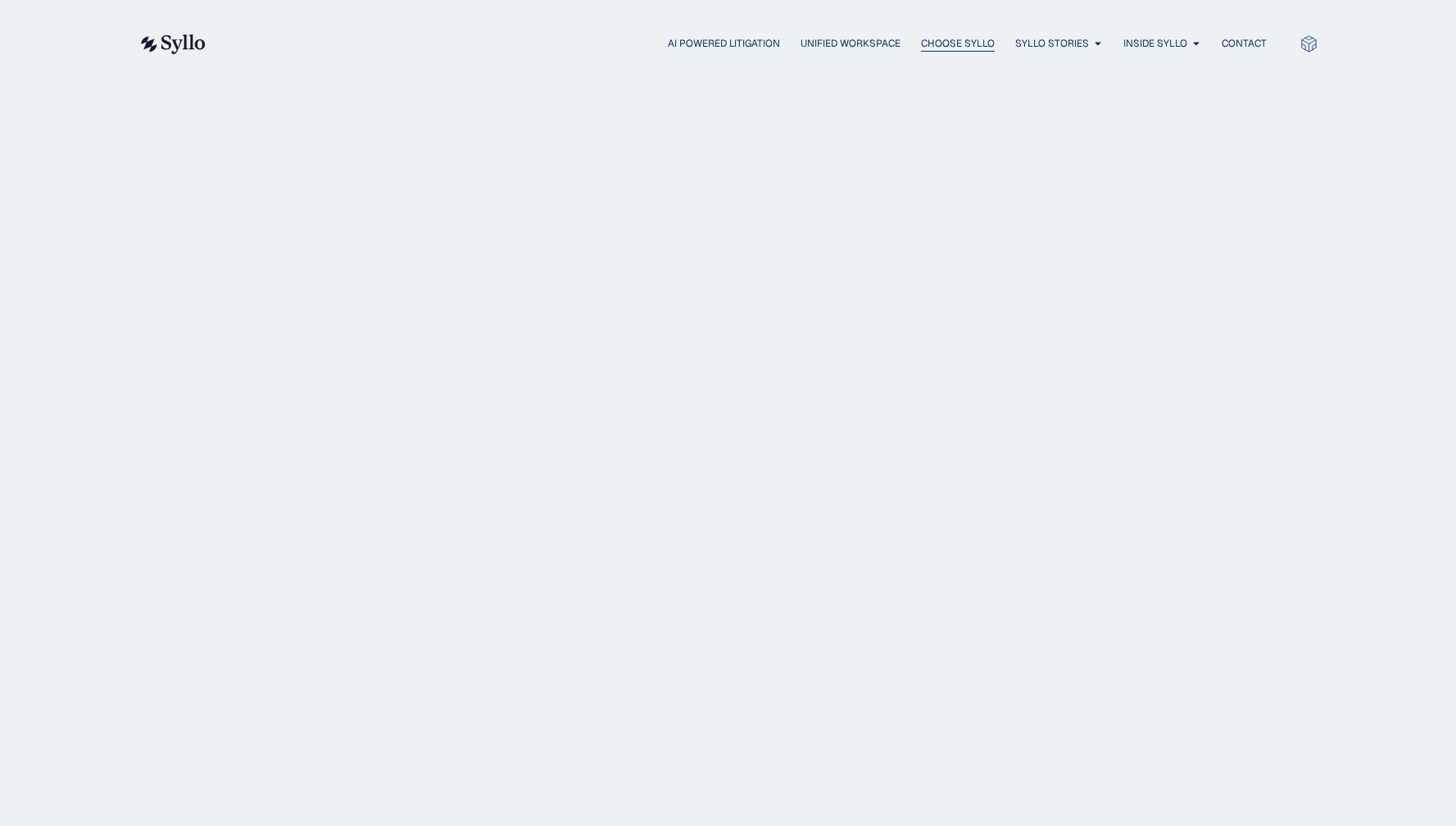
click at [931, 43] on span "Choose Syllo" at bounding box center [957, 44] width 74 height 15
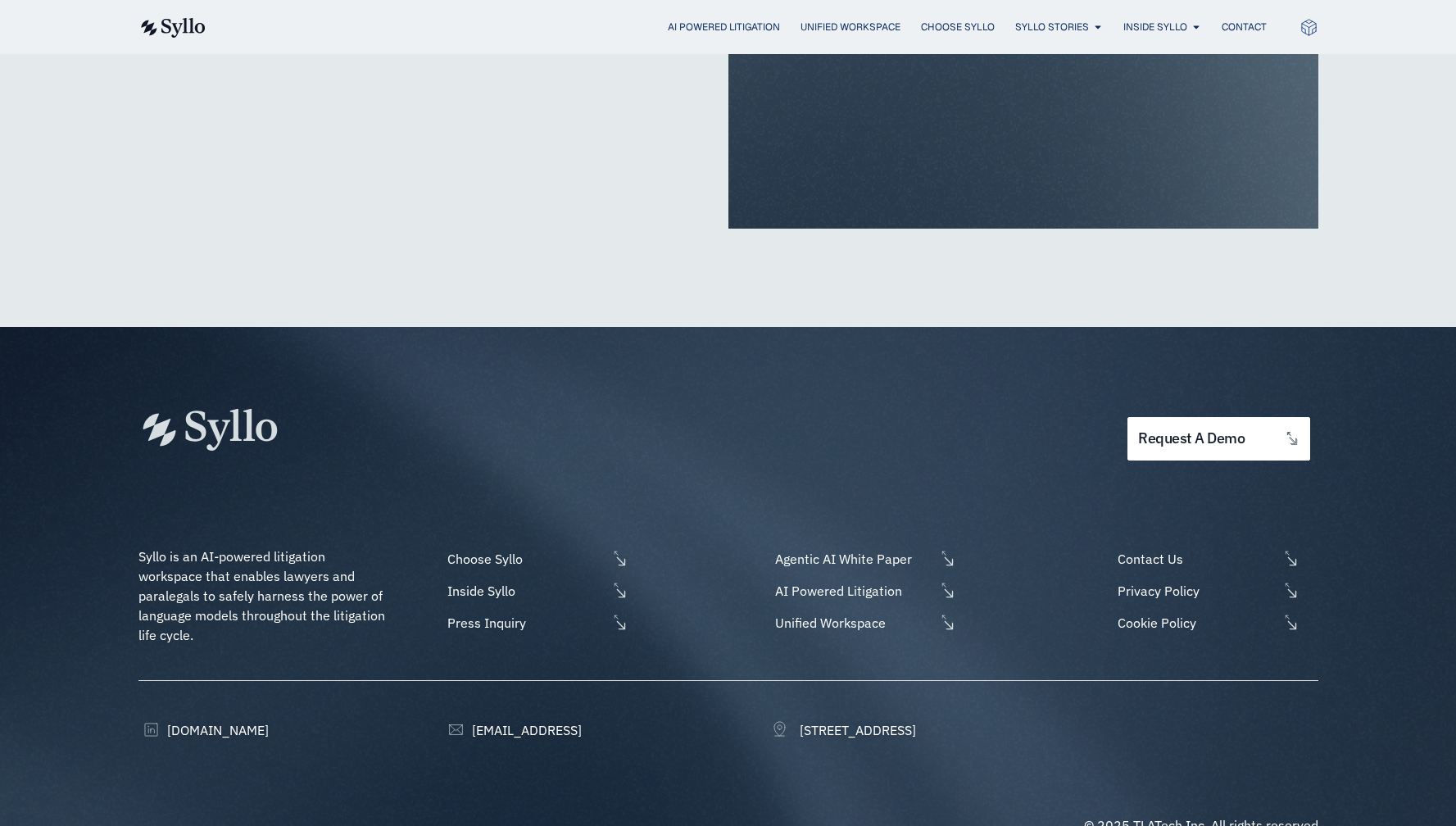
scroll to position [4022, 0]
